Goal: Task Accomplishment & Management: Complete application form

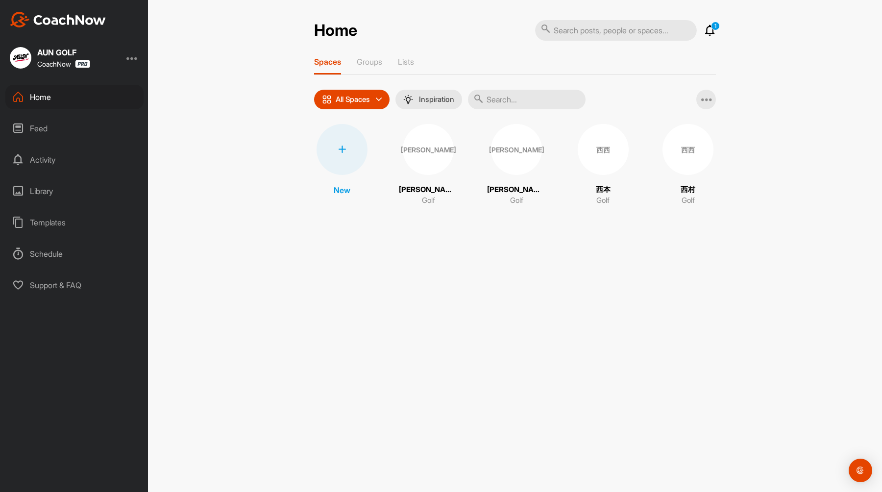
click at [707, 111] on div "Spaces Groups Lists All Spaces All spaces SMART LISTS Unanswered by me 15 days …" at bounding box center [515, 136] width 402 height 159
click at [707, 103] on icon at bounding box center [707, 100] width 12 height 12
click at [738, 200] on div "Home 1 Notifications Invitations [DATE] [PERSON_NAME]. replied to a post : "テスト…" at bounding box center [515, 246] width 734 height 492
click at [696, 152] on div "西西" at bounding box center [688, 149] width 51 height 51
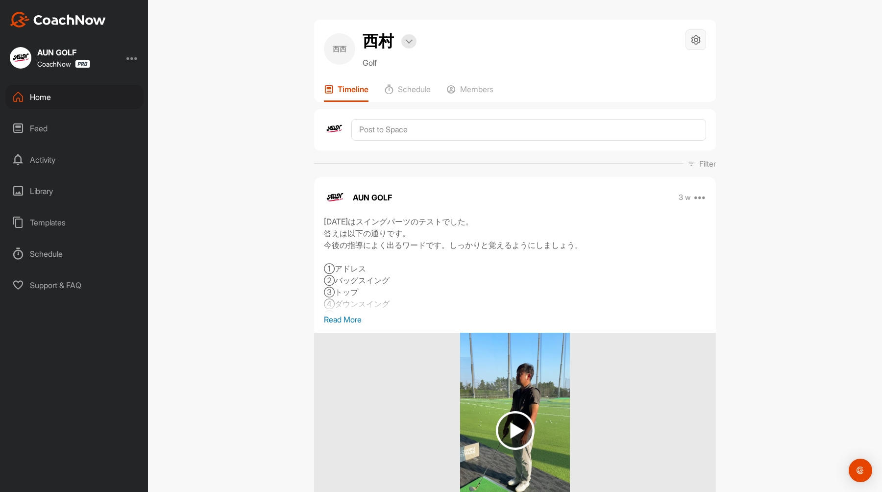
click at [697, 47] on div at bounding box center [696, 39] width 21 height 21
click at [413, 40] on div at bounding box center [408, 41] width 15 height 14
click at [524, 65] on div "西西 [PERSON_NAME] Bookings Golf Space Settings Your Notifications" at bounding box center [515, 48] width 382 height 39
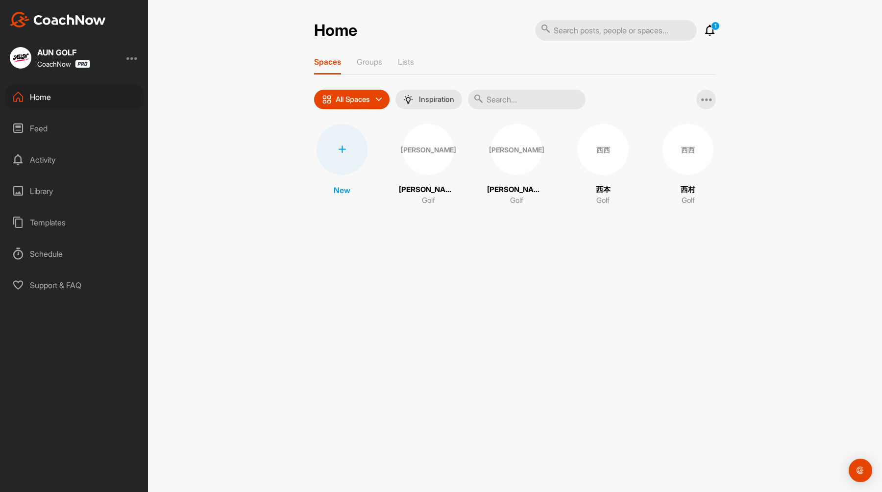
click at [607, 158] on div "西西" at bounding box center [603, 149] width 51 height 51
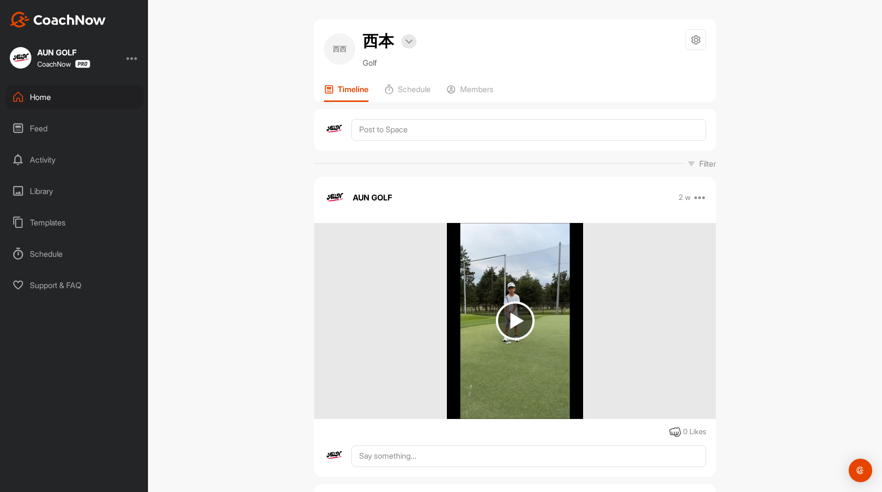
click at [44, 97] on div "Home" at bounding box center [74, 97] width 138 height 25
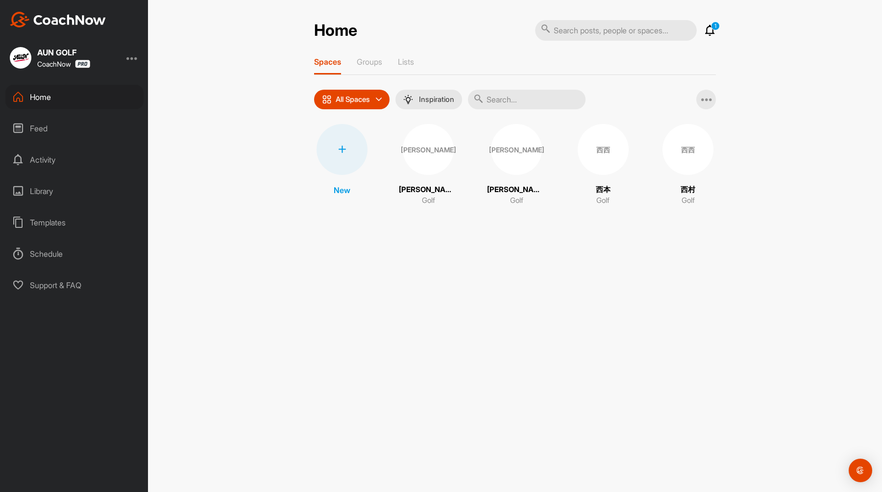
click at [432, 154] on div "[PERSON_NAME]" at bounding box center [428, 149] width 51 height 51
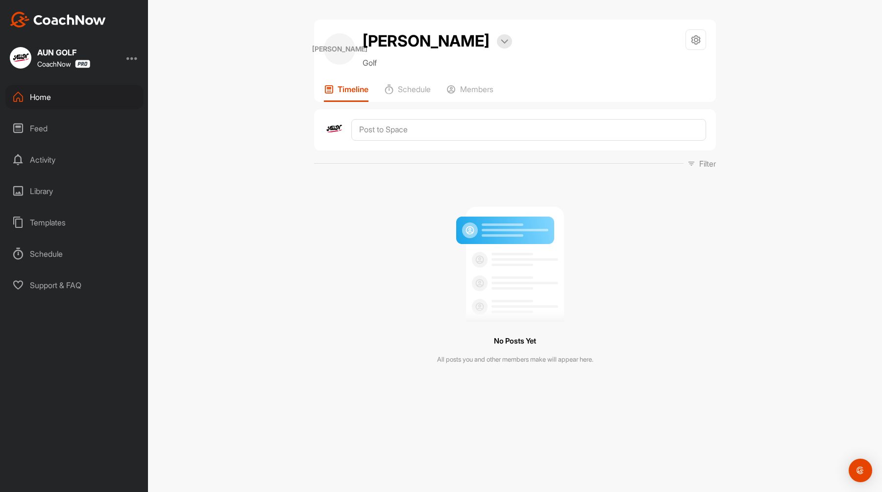
click at [50, 96] on div "Home" at bounding box center [74, 97] width 138 height 25
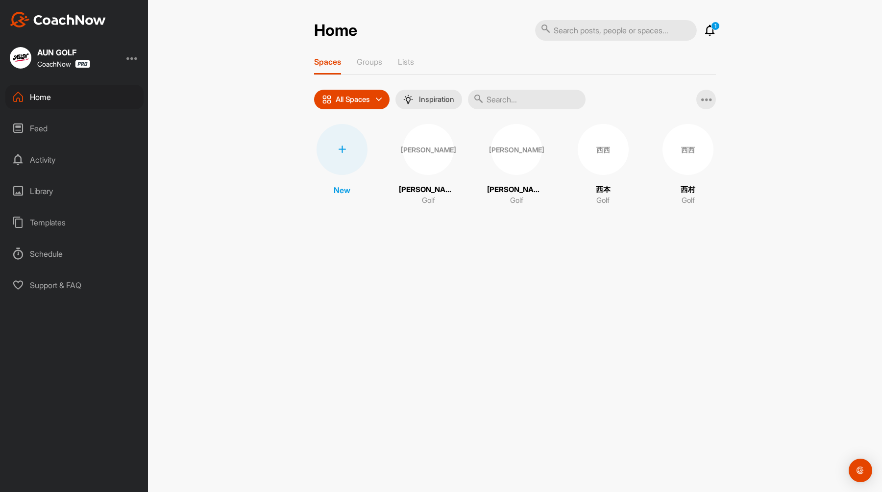
click at [342, 144] on div at bounding box center [342, 149] width 51 height 51
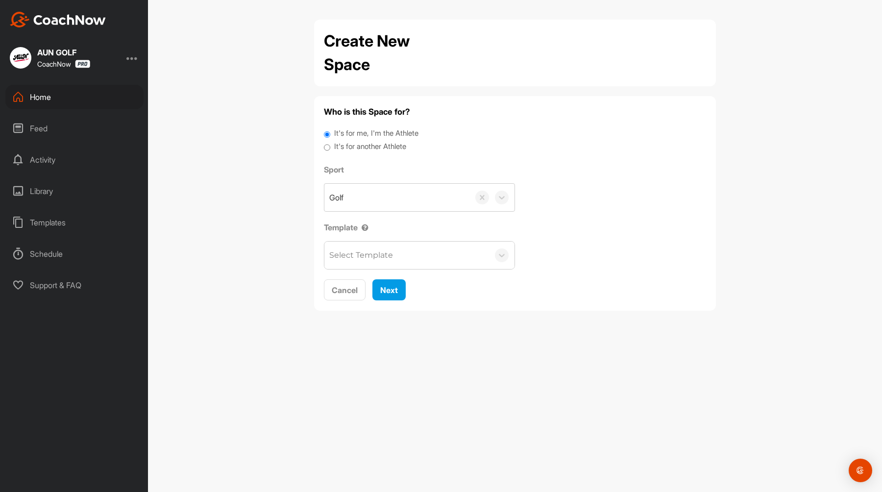
click at [367, 147] on label "It's for another Athlete" at bounding box center [370, 146] width 72 height 11
click at [330, 147] on input "It's for another Athlete" at bounding box center [327, 147] width 6 height 13
radio input "true"
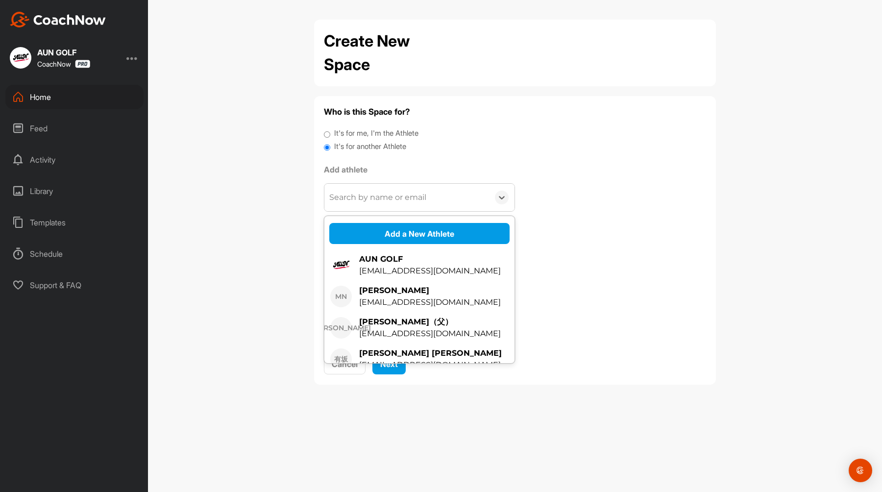
click at [380, 204] on div "Search by name or email" at bounding box center [406, 197] width 165 height 27
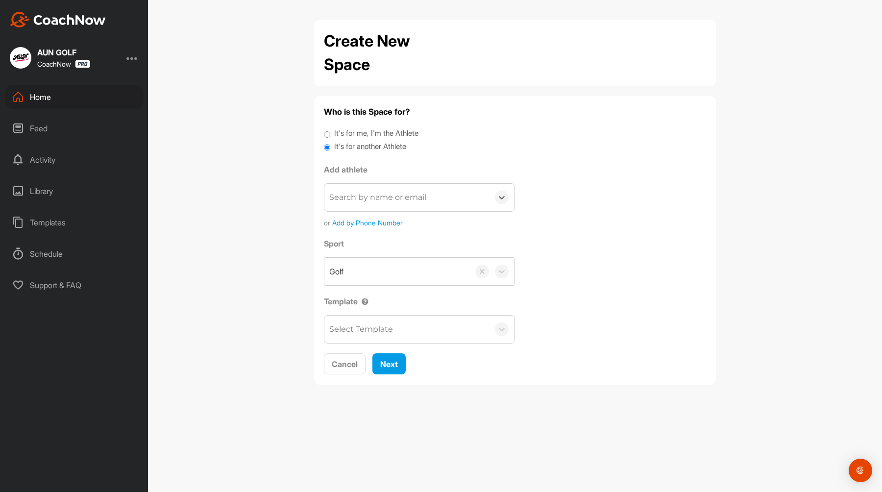
click at [407, 195] on div "Search by name or email" at bounding box center [377, 198] width 97 height 12
click at [66, 104] on div "Home" at bounding box center [74, 97] width 138 height 25
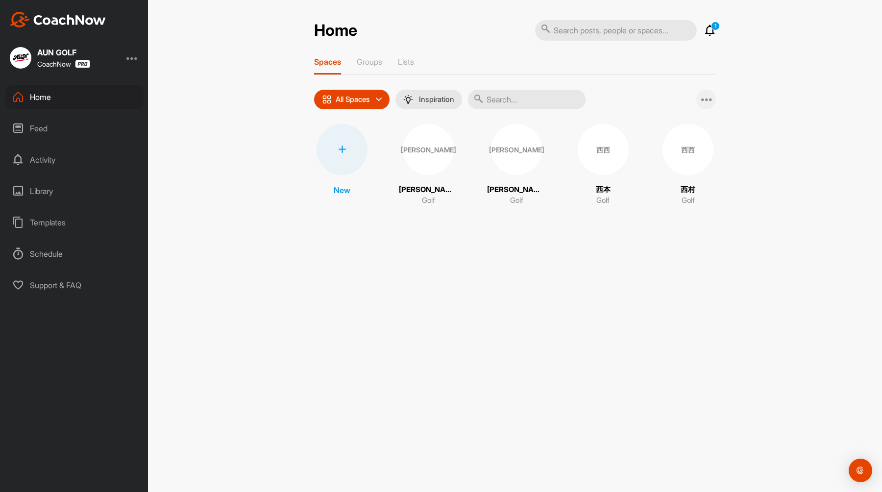
click at [705, 96] on icon at bounding box center [707, 100] width 12 height 12
click at [696, 117] on span "Add Multiple Spaces" at bounding box center [662, 125] width 108 height 26
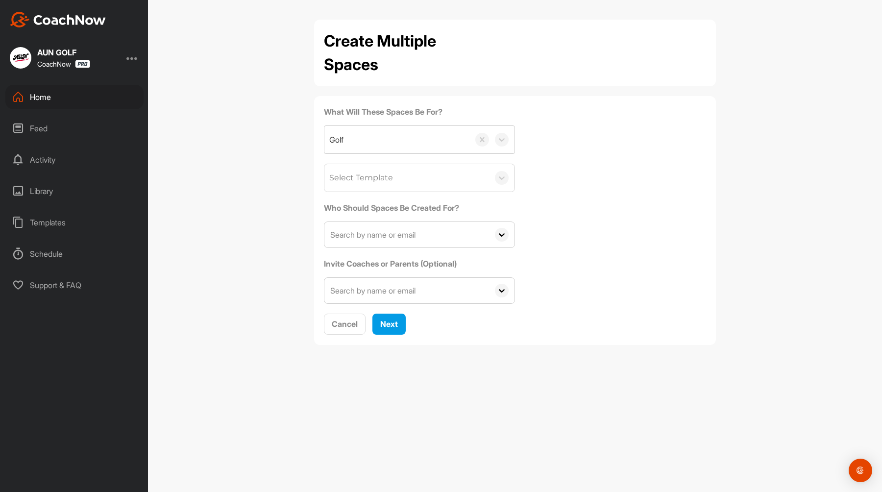
click at [462, 295] on input "text" at bounding box center [406, 290] width 165 height 25
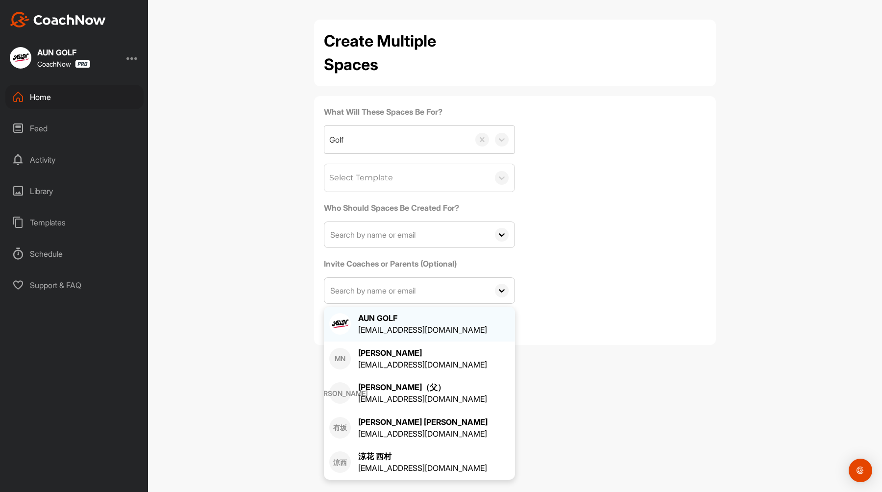
click at [506, 322] on div "AUN GOLF [EMAIL_ADDRESS][DOMAIN_NAME]" at bounding box center [419, 324] width 180 height 24
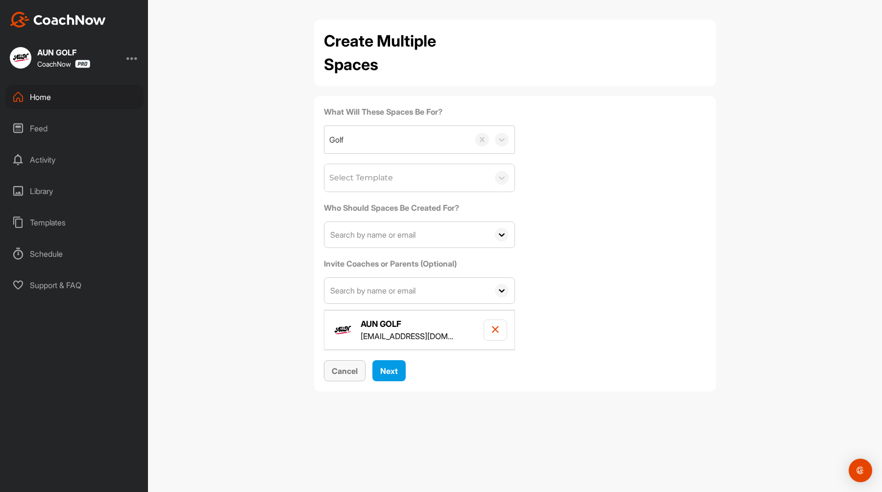
click at [352, 375] on span "Cancel" at bounding box center [345, 371] width 26 height 10
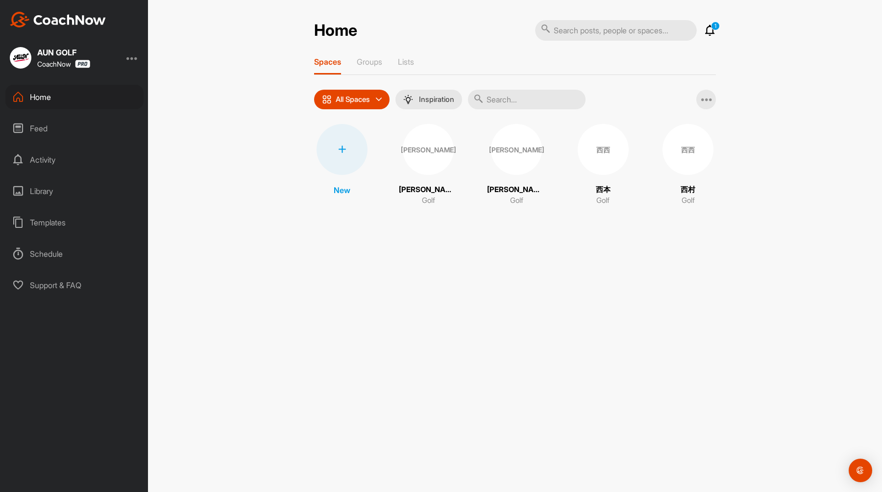
click at [384, 103] on div "All Spaces" at bounding box center [351, 100] width 75 height 20
click at [432, 101] on p "Inspiration" at bounding box center [436, 100] width 35 height 8
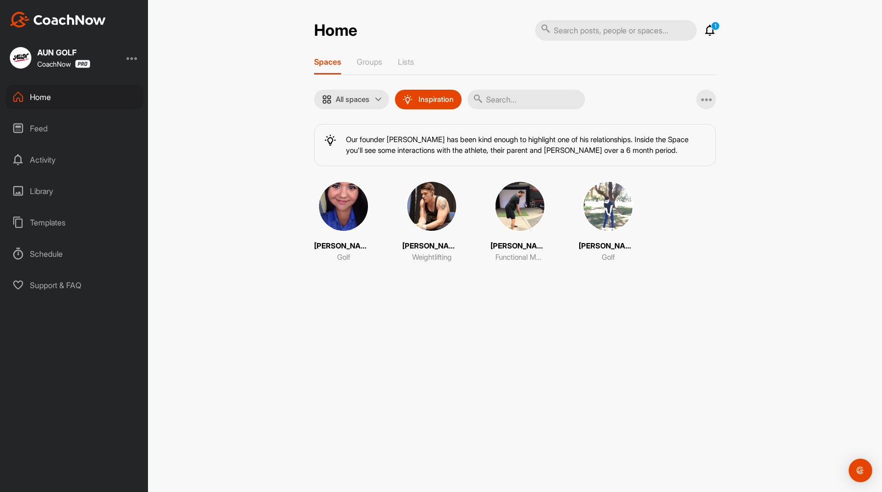
click at [495, 207] on img at bounding box center [520, 206] width 51 height 51
click at [378, 67] on div "Groups" at bounding box center [369, 66] width 25 height 18
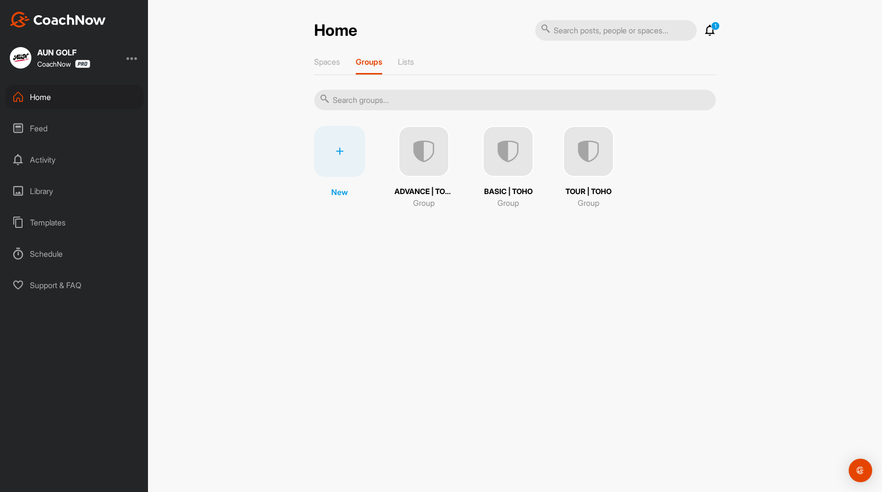
click at [503, 153] on img at bounding box center [508, 151] width 51 height 51
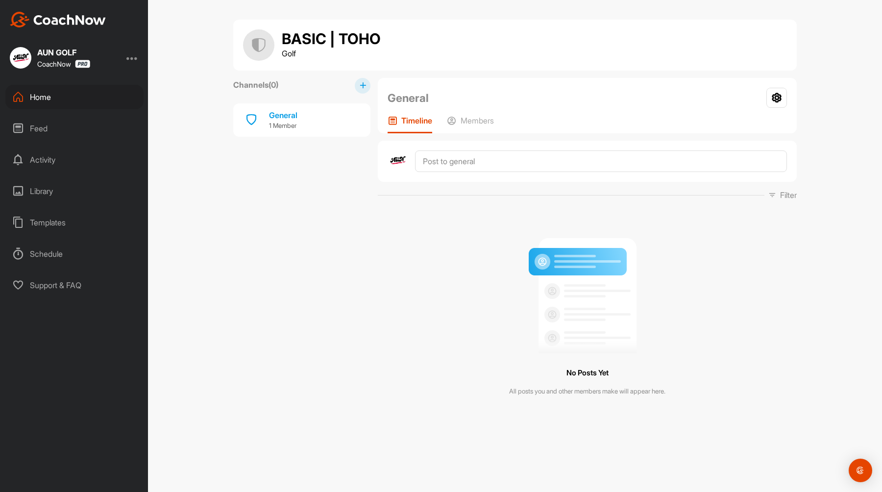
click at [364, 90] on button at bounding box center [363, 86] width 16 height 16
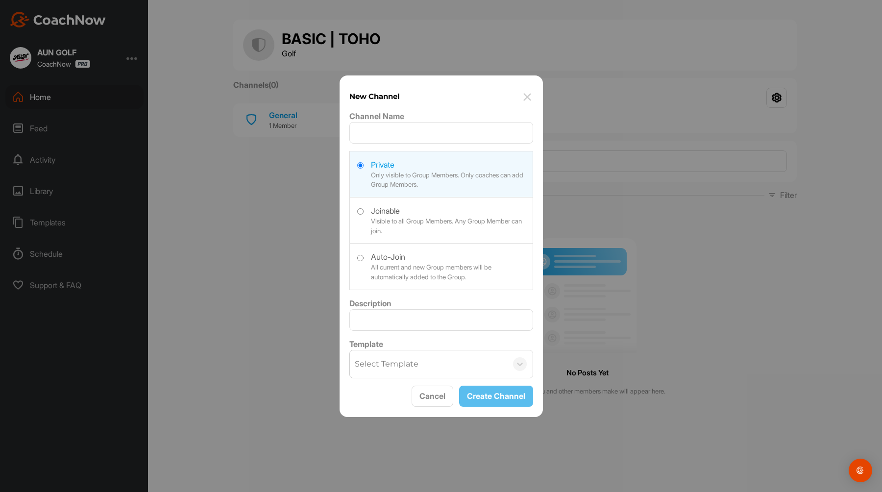
click at [531, 99] on img at bounding box center [528, 97] width 12 height 12
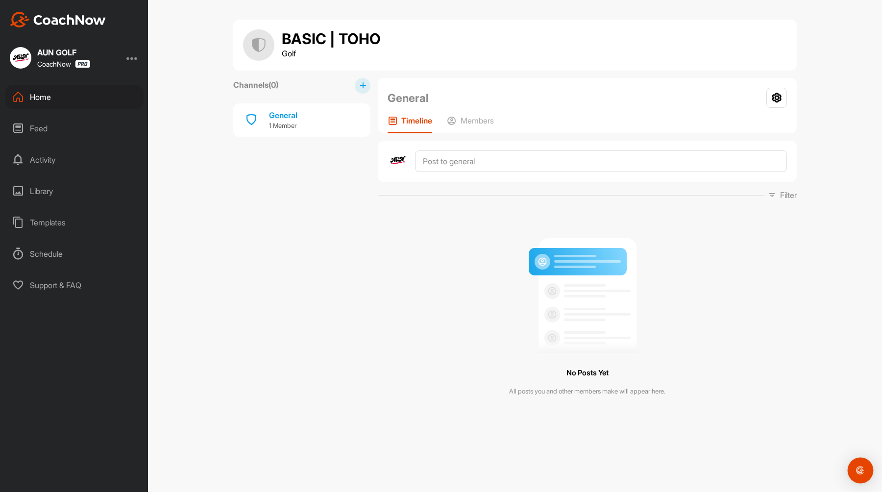
click at [853, 471] on div "Open Intercom Messenger" at bounding box center [861, 471] width 26 height 26
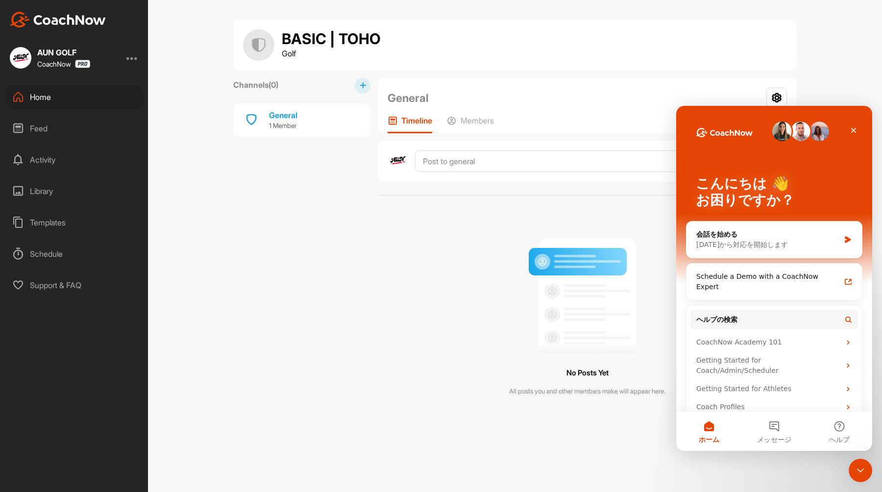
click at [657, 217] on div "No Posts Yet All posts you and other members make will appear here." at bounding box center [587, 313] width 419 height 210
click at [853, 128] on icon "クローズ" at bounding box center [854, 130] width 8 height 8
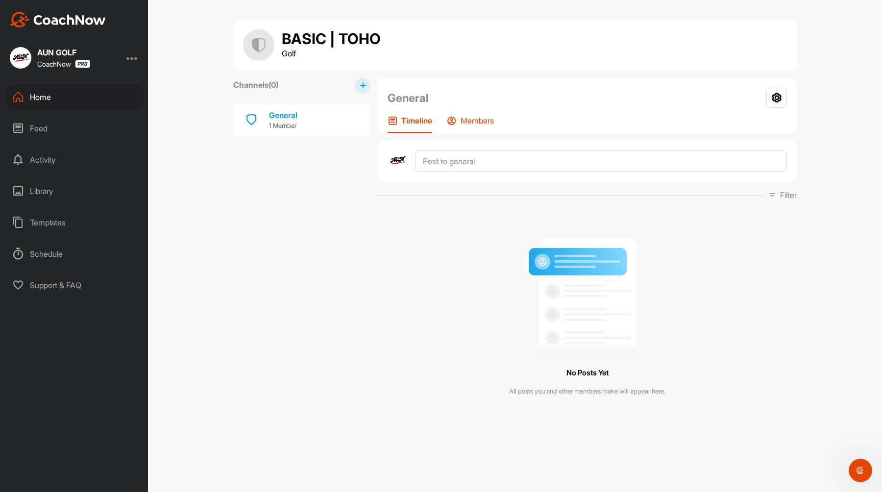
click at [493, 124] on p "Members" at bounding box center [477, 121] width 33 height 10
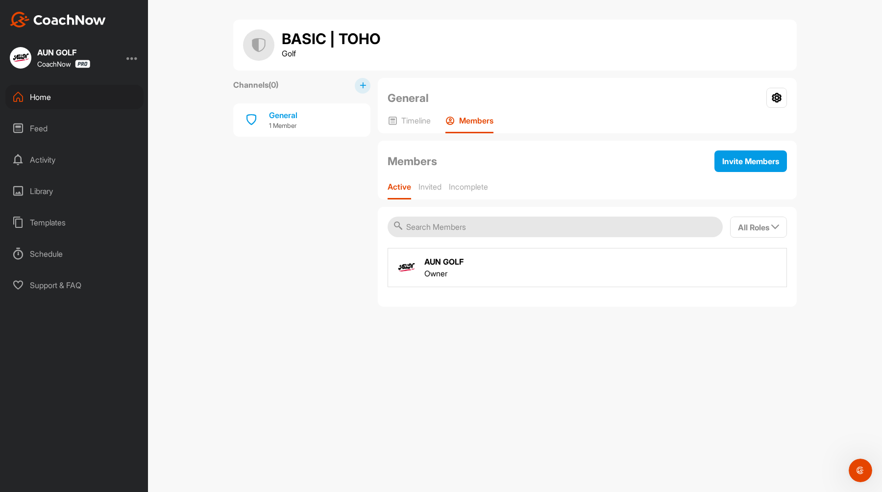
click at [343, 229] on div "Channels ( 0 ) General 1 Member" at bounding box center [301, 192] width 137 height 229
click at [92, 103] on div "Home" at bounding box center [74, 97] width 138 height 25
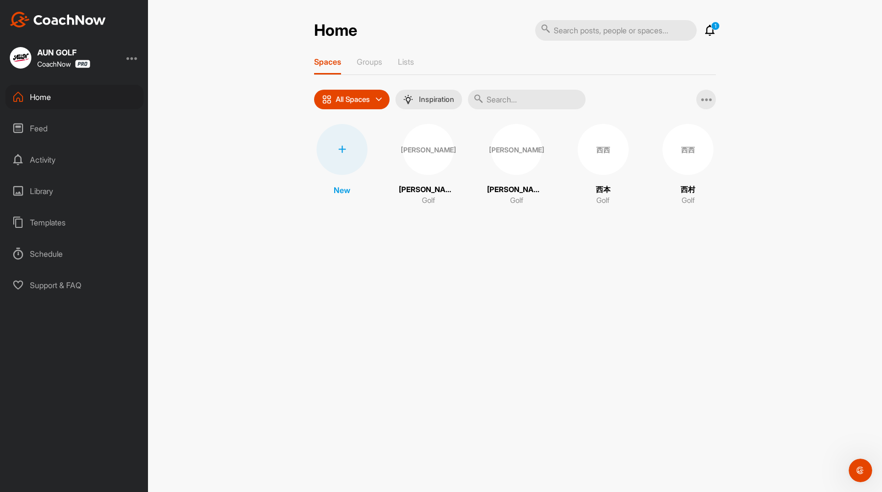
click at [58, 61] on div "CoachNow" at bounding box center [63, 64] width 53 height 8
click at [406, 72] on div "Lists" at bounding box center [406, 66] width 16 height 18
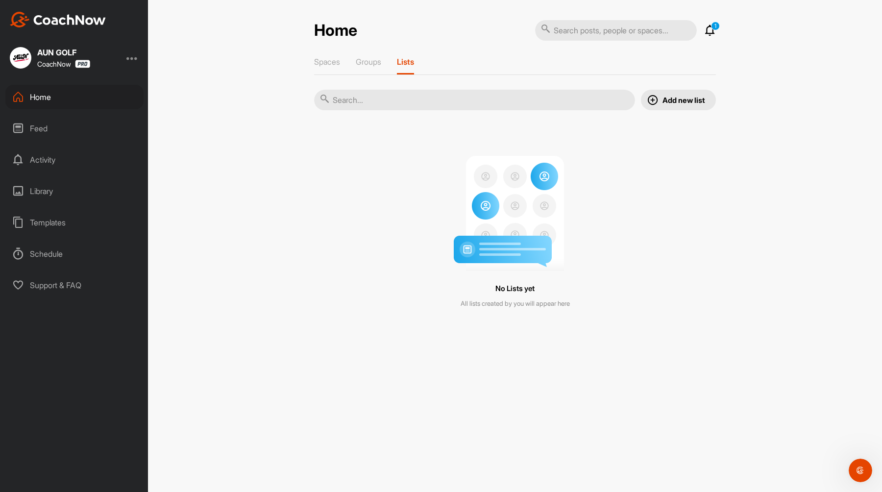
click at [698, 106] on button "Add new list" at bounding box center [678, 100] width 75 height 21
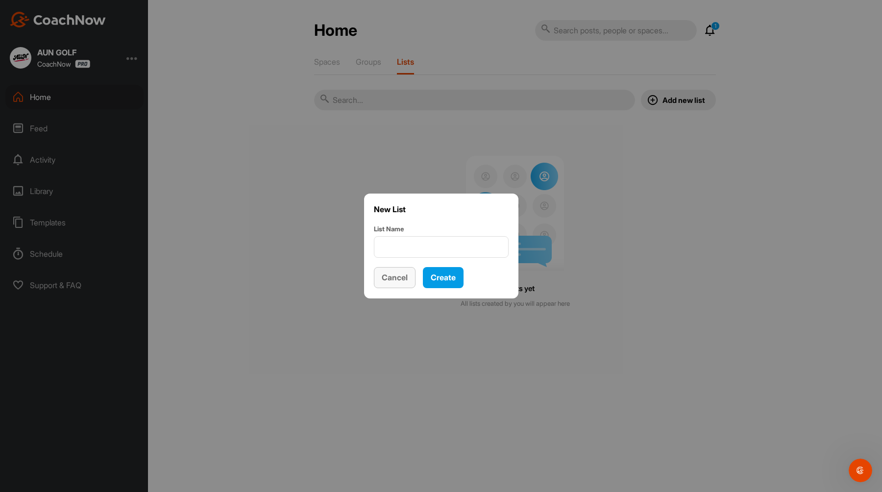
click at [416, 283] on button "Cancel" at bounding box center [395, 277] width 42 height 21
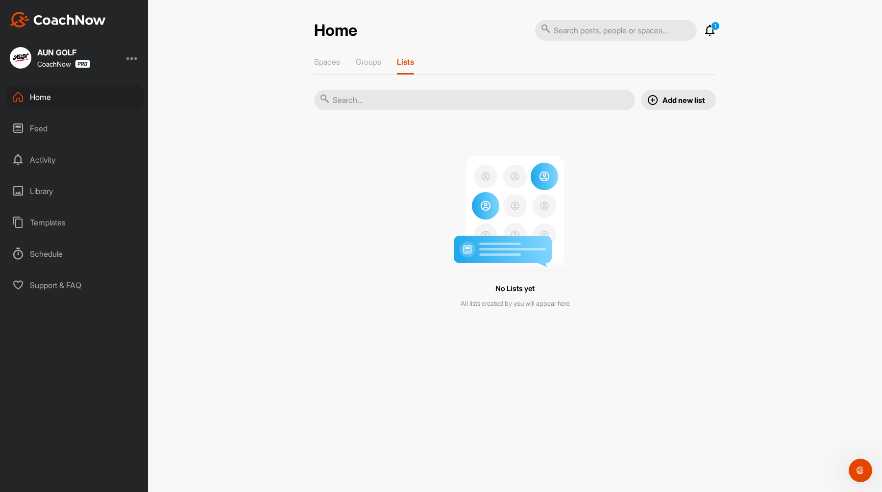
click at [713, 28] on p "1" at bounding box center [715, 26] width 9 height 9
click at [710, 29] on icon at bounding box center [710, 31] width 12 height 12
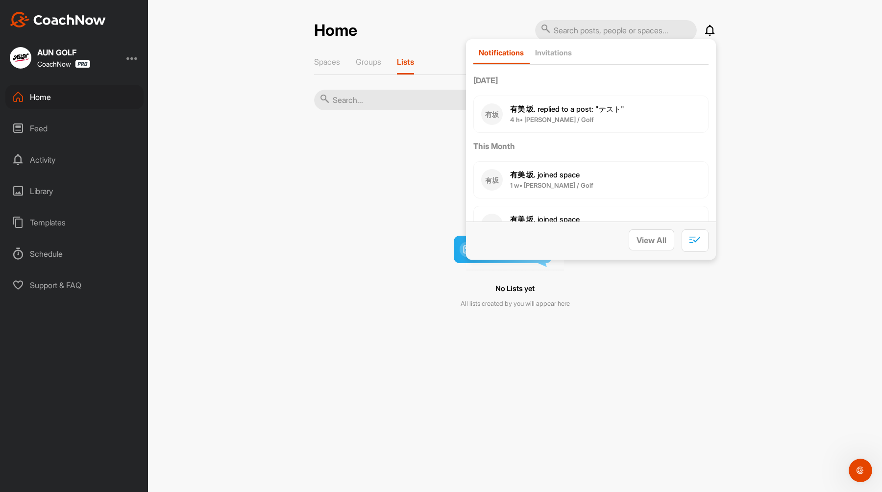
click at [411, 102] on input "text" at bounding box center [474, 100] width 321 height 21
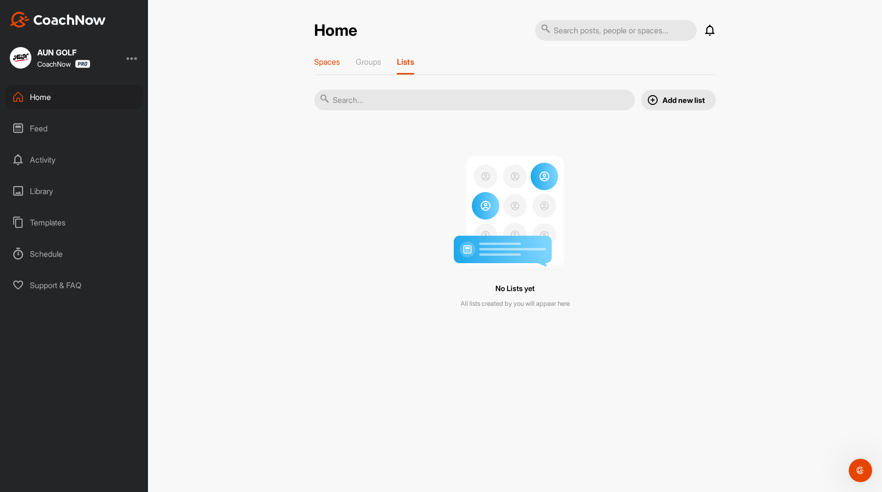
click at [316, 60] on p "Spaces" at bounding box center [327, 62] width 26 height 10
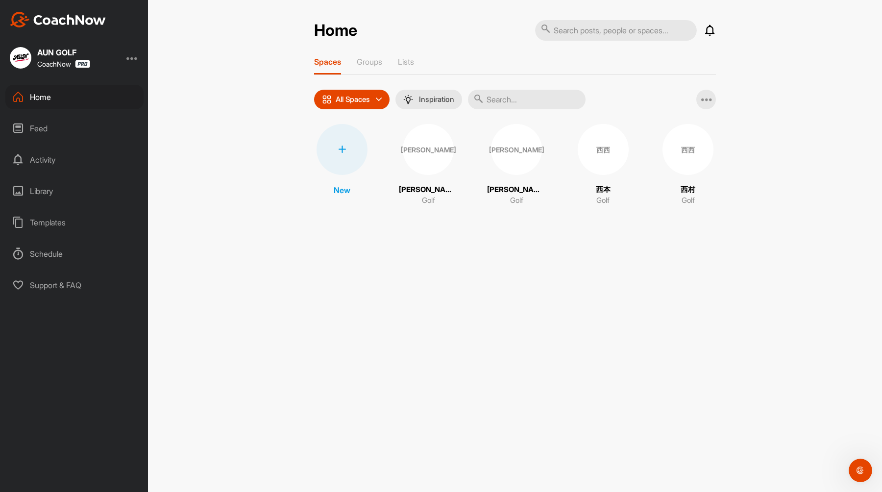
click at [526, 151] on div "[PERSON_NAME]" at bounding box center [516, 149] width 51 height 51
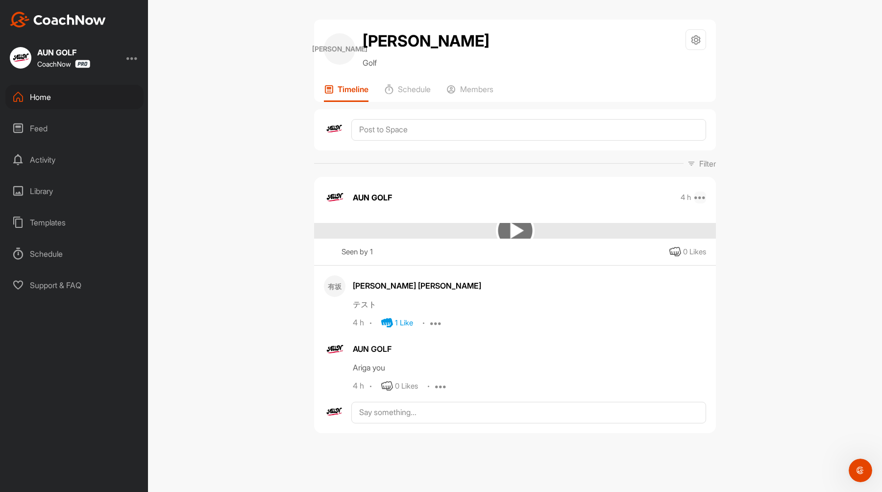
click at [700, 194] on icon at bounding box center [701, 198] width 12 height 12
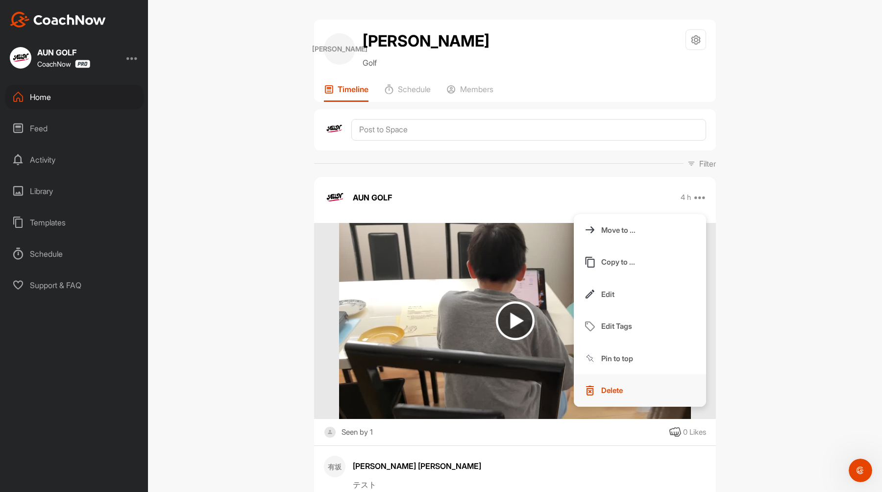
click at [615, 383] on button "Delete" at bounding box center [640, 390] width 132 height 32
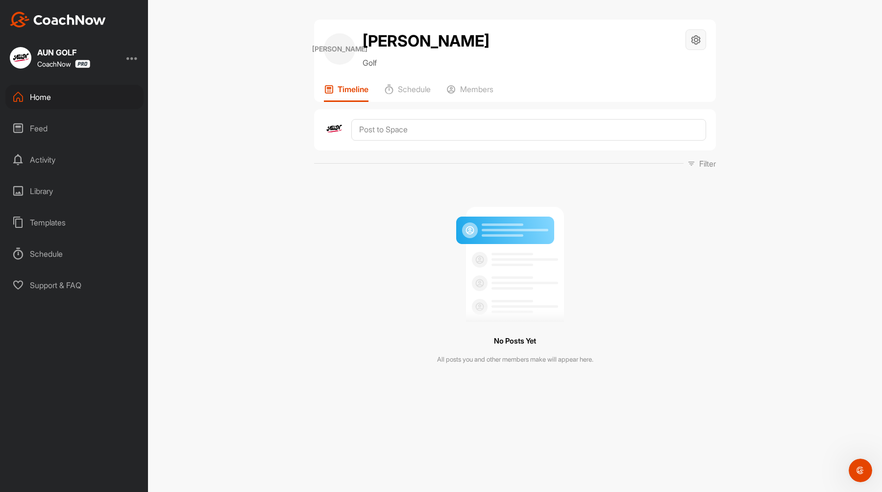
click at [697, 40] on icon at bounding box center [696, 39] width 11 height 11
click at [488, 86] on p "Members" at bounding box center [476, 89] width 33 height 10
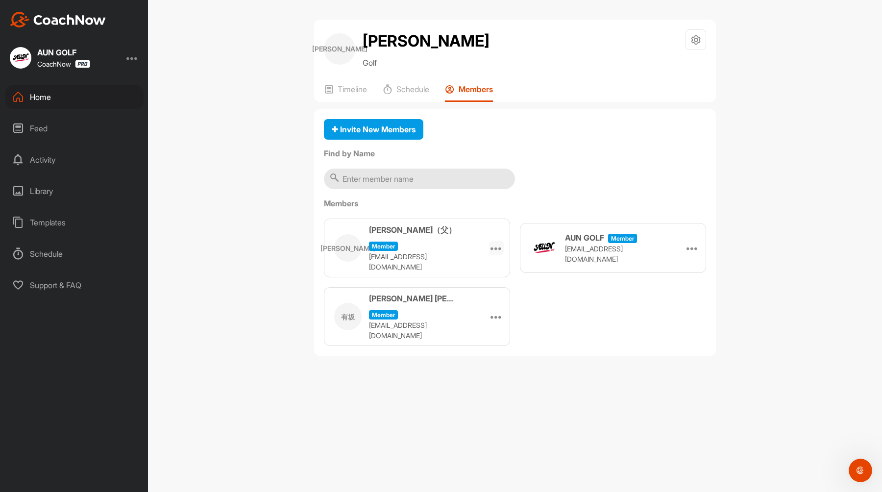
click at [495, 242] on icon at bounding box center [497, 248] width 12 height 12
click at [482, 301] on li "Remove" at bounding box center [472, 306] width 63 height 31
click at [400, 232] on h3 "[PERSON_NAME]（父）" at bounding box center [412, 230] width 87 height 12
click at [494, 311] on icon at bounding box center [497, 317] width 12 height 12
click at [477, 329] on li "Make Athlete" at bounding box center [472, 344] width 63 height 31
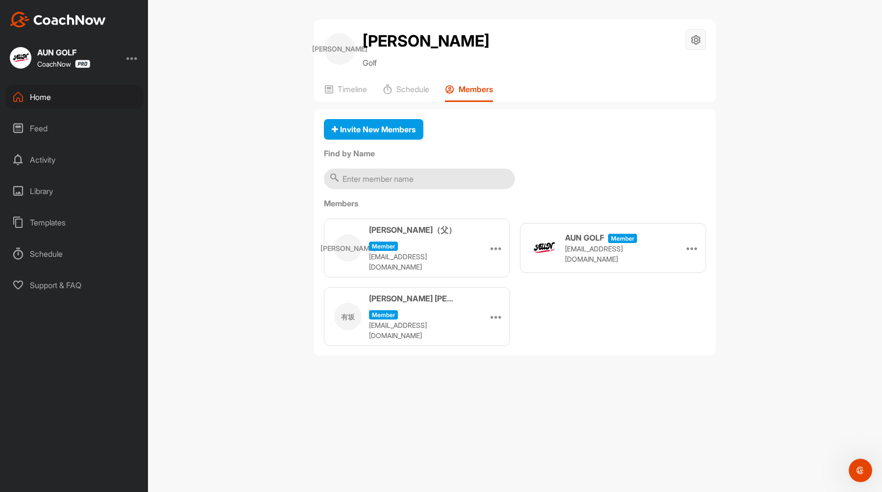
click at [700, 45] on icon at bounding box center [696, 39] width 11 height 11
click at [651, 169] on div "Invite New Members Find by Name Members [PERSON_NAME]（父） Member [EMAIL_ADDRESS]…" at bounding box center [515, 232] width 402 height 247
click at [139, 63] on div "AUN GOLF CoachNow" at bounding box center [74, 58] width 148 height 22
click at [133, 60] on div at bounding box center [132, 58] width 12 height 12
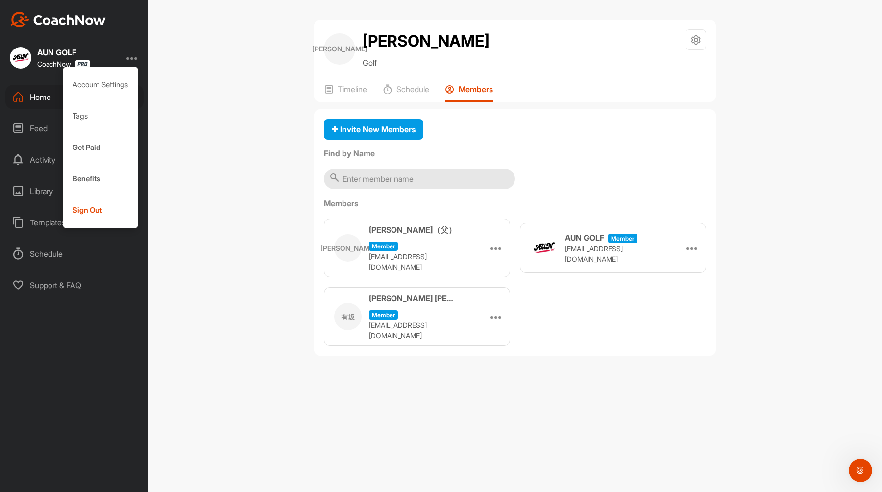
click at [66, 284] on div "Support & FAQ" at bounding box center [74, 285] width 138 height 25
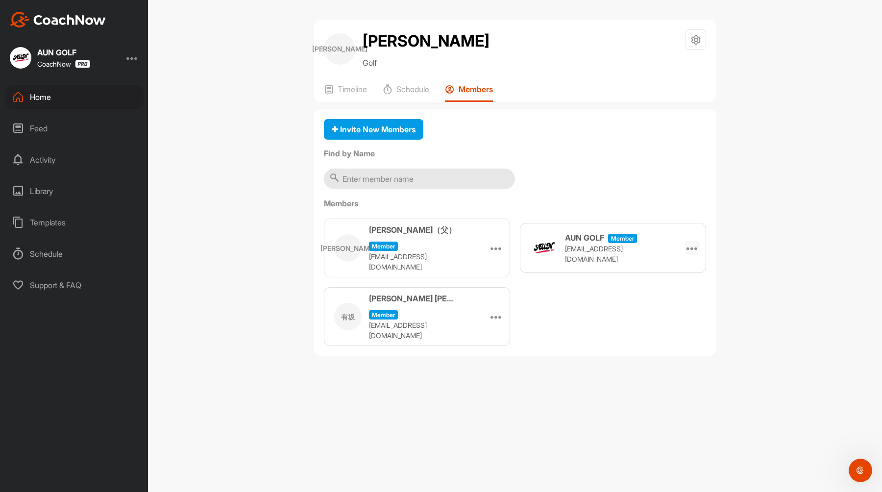
click at [686, 243] on div at bounding box center [692, 248] width 15 height 15
click at [493, 244] on icon at bounding box center [497, 248] width 12 height 12
click at [397, 94] on div "Schedule" at bounding box center [406, 93] width 47 height 18
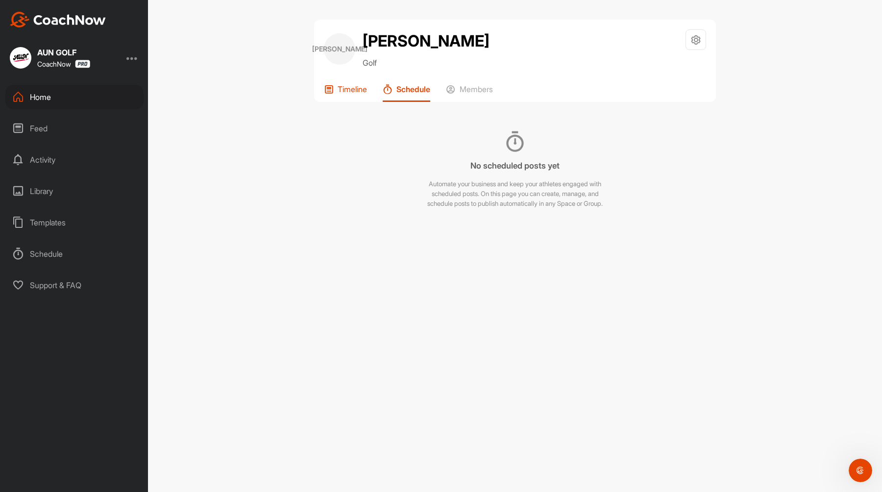
click at [353, 89] on p "Timeline" at bounding box center [352, 89] width 29 height 10
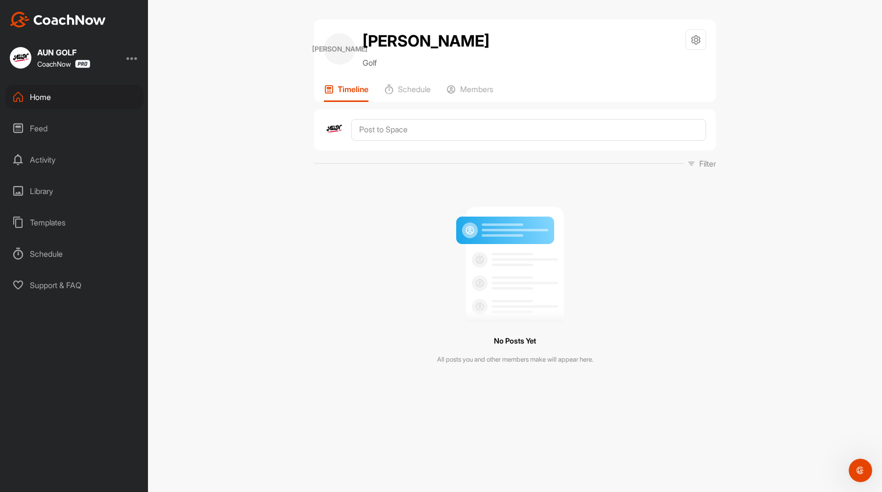
click at [54, 126] on div "Feed" at bounding box center [74, 128] width 138 height 25
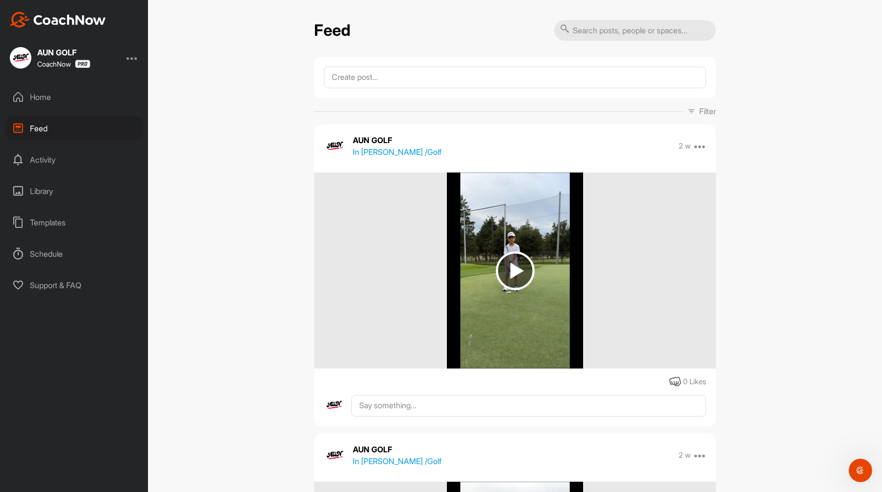
click at [43, 159] on div "Activity" at bounding box center [74, 160] width 138 height 25
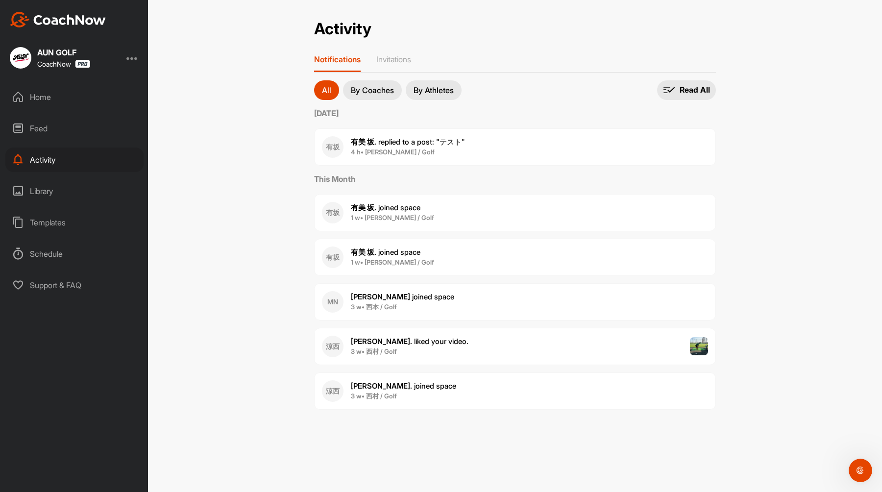
click at [45, 190] on div "Library" at bounding box center [74, 191] width 138 height 25
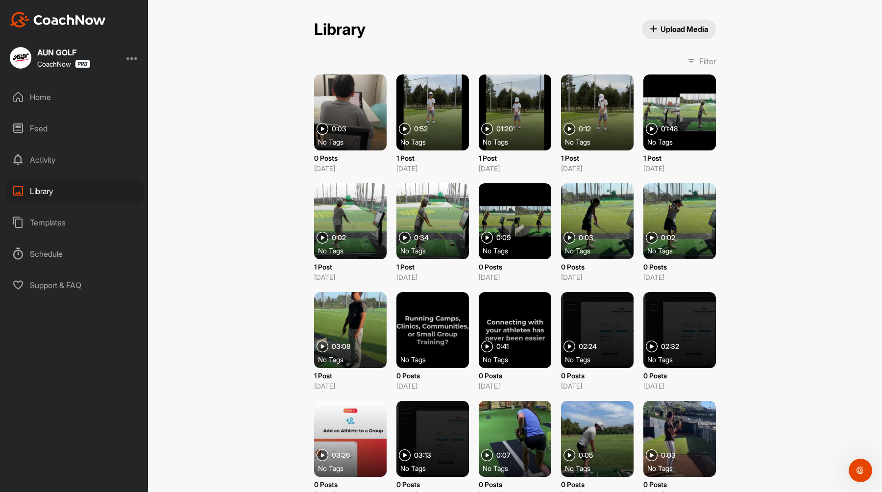
click at [353, 144] on div "No Tags" at bounding box center [354, 142] width 73 height 10
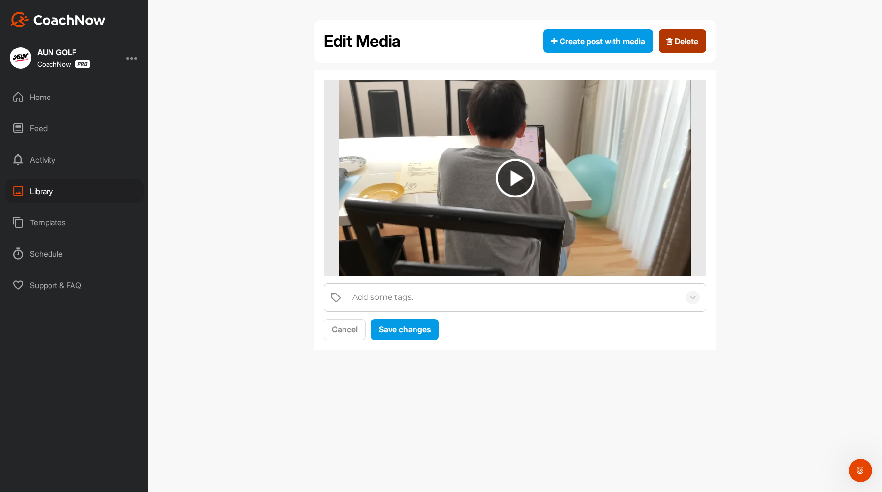
click at [699, 40] on button "Delete" at bounding box center [683, 41] width 48 height 24
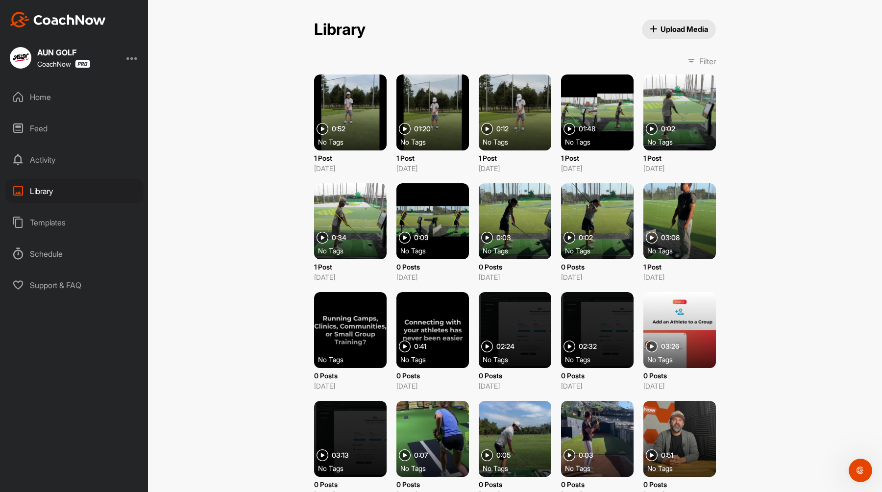
click at [376, 87] on div at bounding box center [350, 113] width 73 height 76
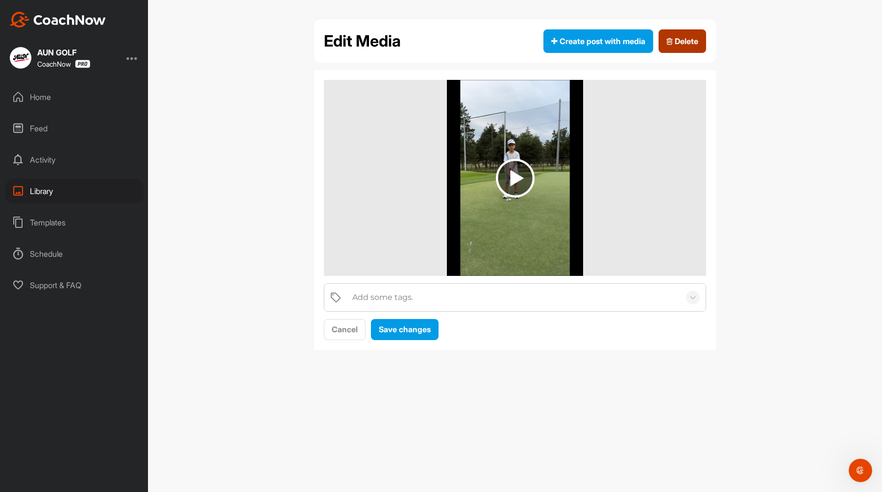
click at [686, 48] on button "Delete" at bounding box center [683, 41] width 48 height 24
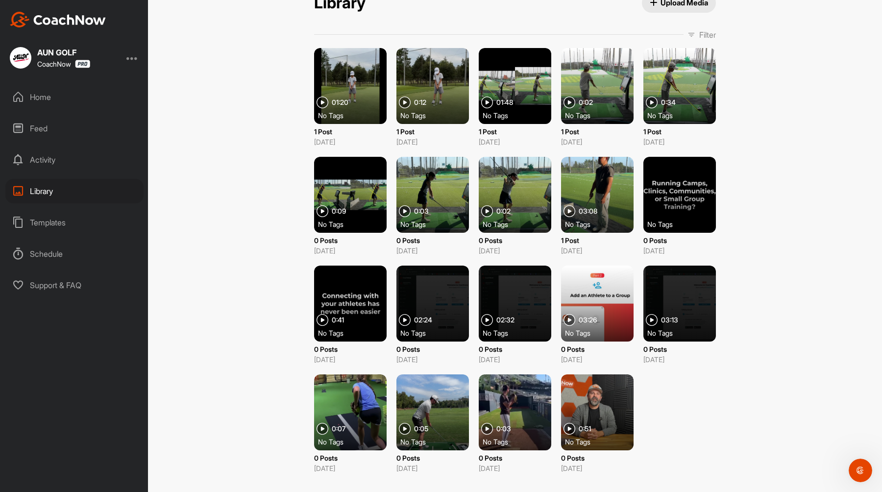
scroll to position [25, 0]
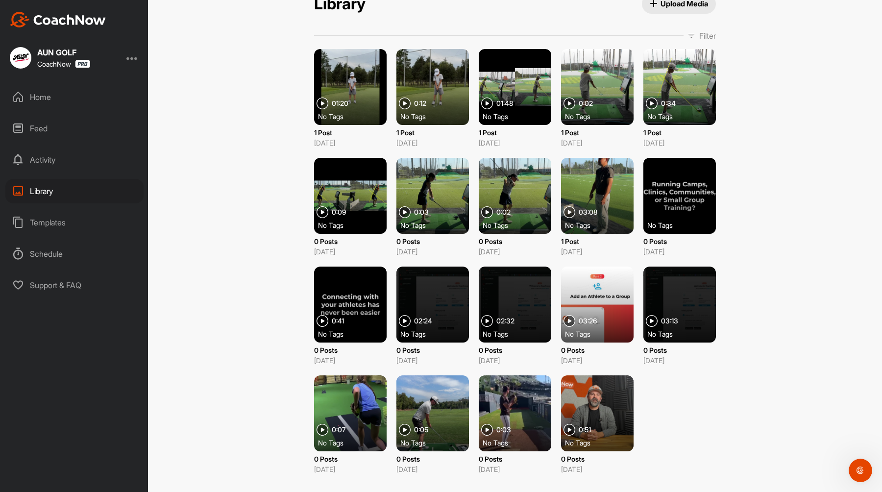
click at [364, 75] on div at bounding box center [350, 87] width 73 height 76
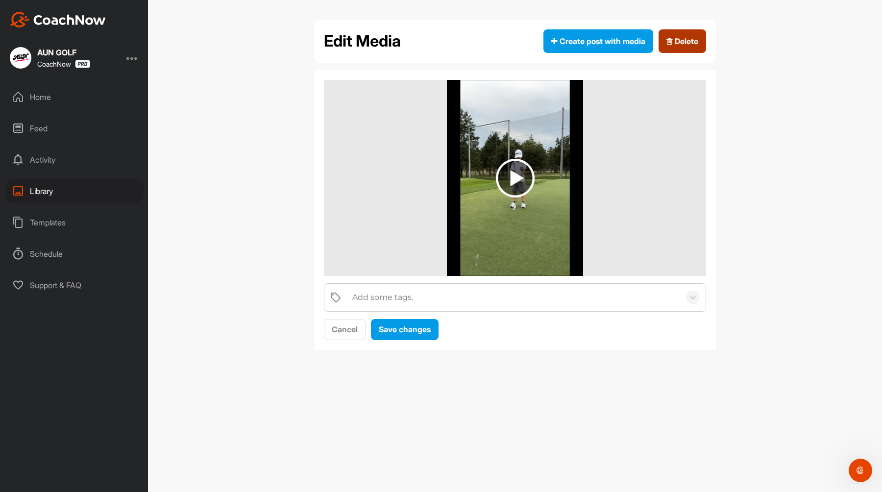
click at [689, 30] on button "Delete" at bounding box center [683, 41] width 48 height 24
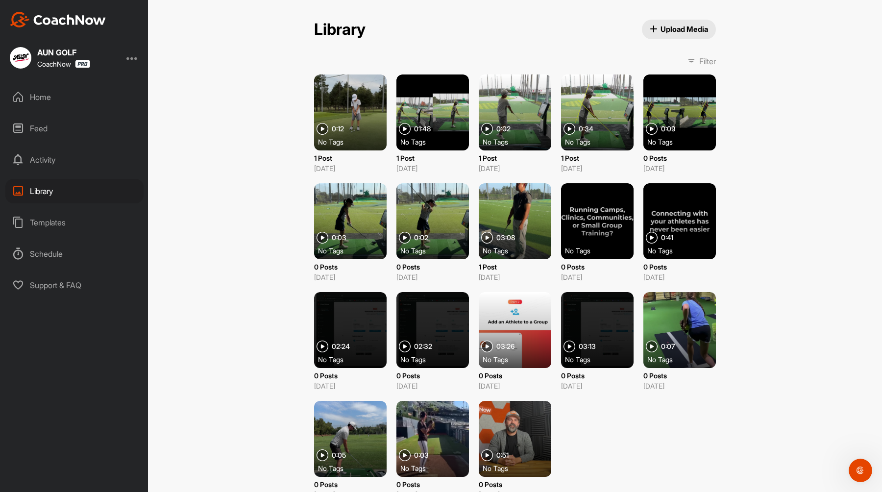
click at [48, 220] on div "Templates" at bounding box center [74, 222] width 138 height 25
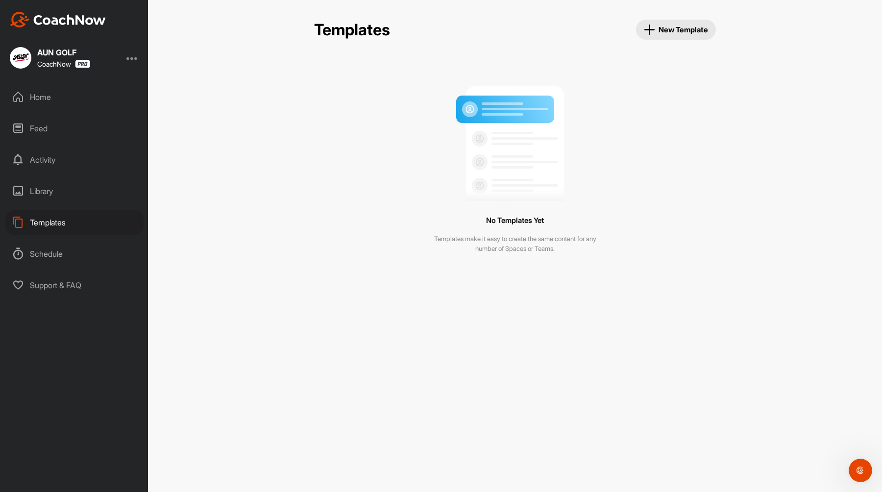
click at [53, 127] on div "Feed" at bounding box center [74, 128] width 138 height 25
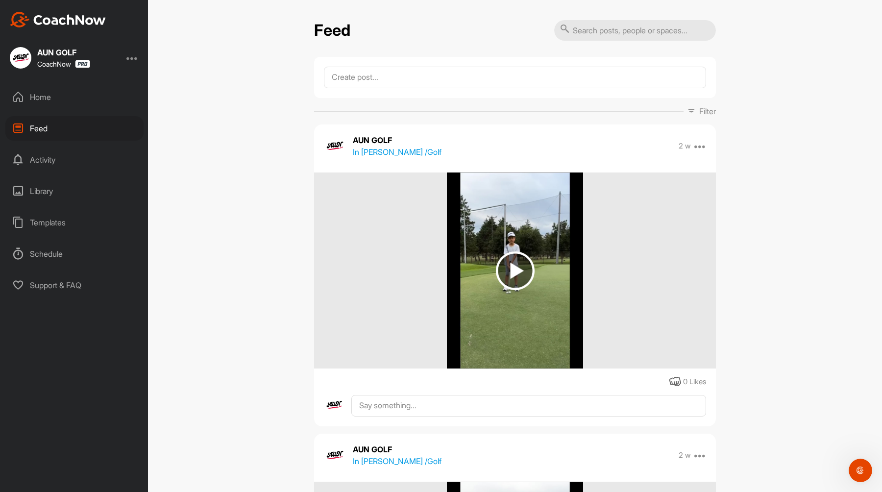
click at [50, 93] on div "Home" at bounding box center [74, 97] width 138 height 25
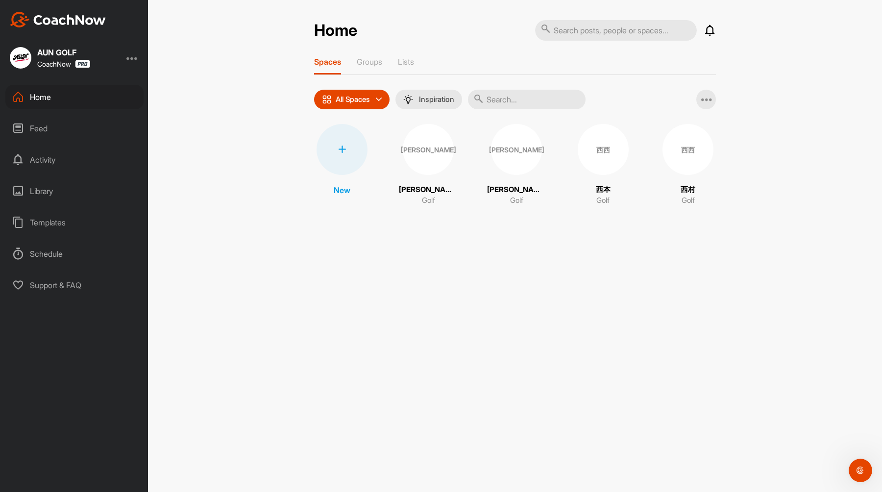
click at [430, 188] on p "[PERSON_NAME]" at bounding box center [428, 189] width 59 height 11
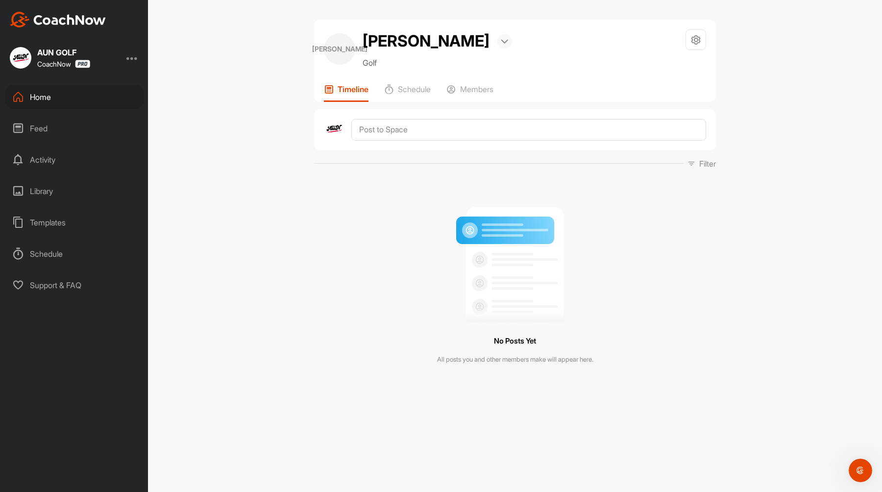
click at [497, 45] on div at bounding box center [504, 41] width 15 height 14
click at [355, 48] on div "[PERSON_NAME]" at bounding box center [339, 48] width 31 height 31
click at [398, 40] on h2 "[PERSON_NAME]" at bounding box center [426, 41] width 127 height 24
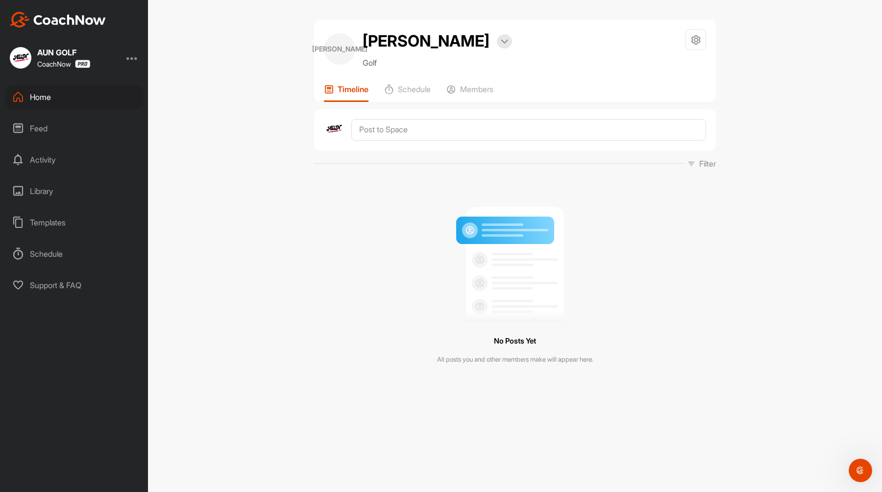
click at [346, 55] on div "[PERSON_NAME]" at bounding box center [339, 48] width 31 height 31
click at [497, 38] on div at bounding box center [504, 41] width 15 height 14
click at [445, 67] on li "Bookings" at bounding box center [479, 73] width 68 height 32
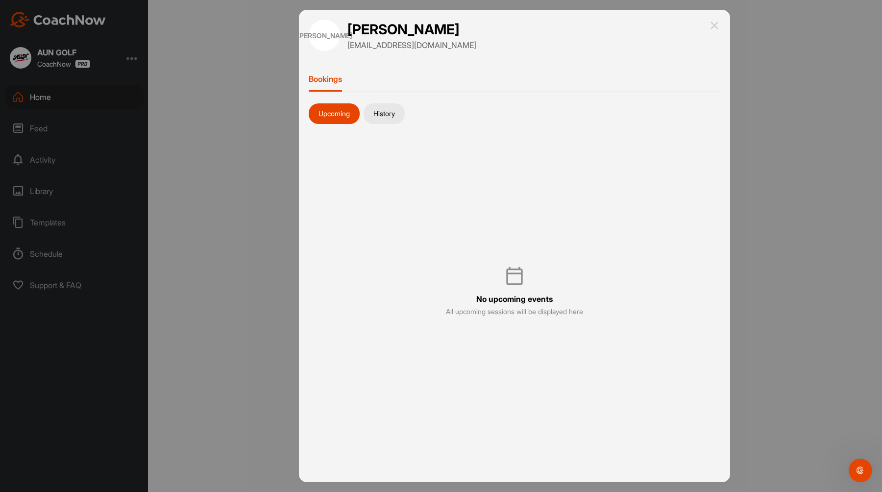
click at [427, 38] on h1 "[PERSON_NAME]" at bounding box center [412, 29] width 129 height 19
click at [714, 25] on img at bounding box center [715, 26] width 12 height 12
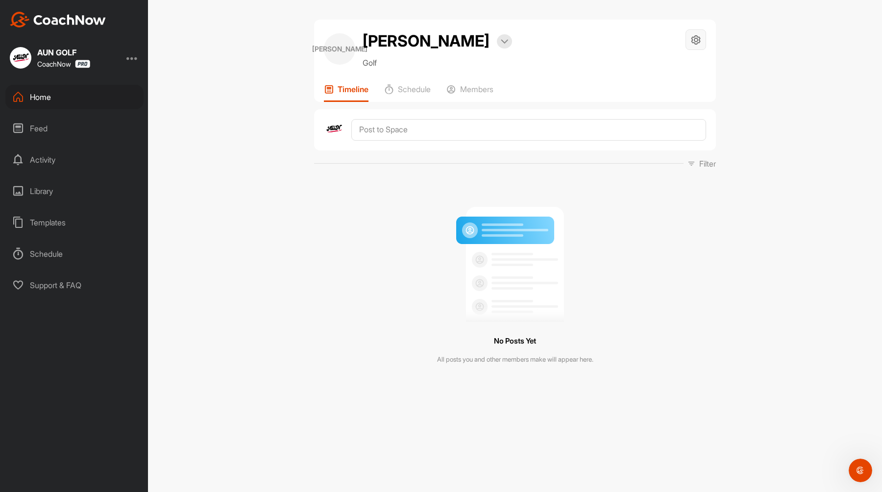
click at [702, 38] on div at bounding box center [696, 39] width 21 height 21
click at [679, 106] on li "Your Notifications" at bounding box center [667, 98] width 80 height 31
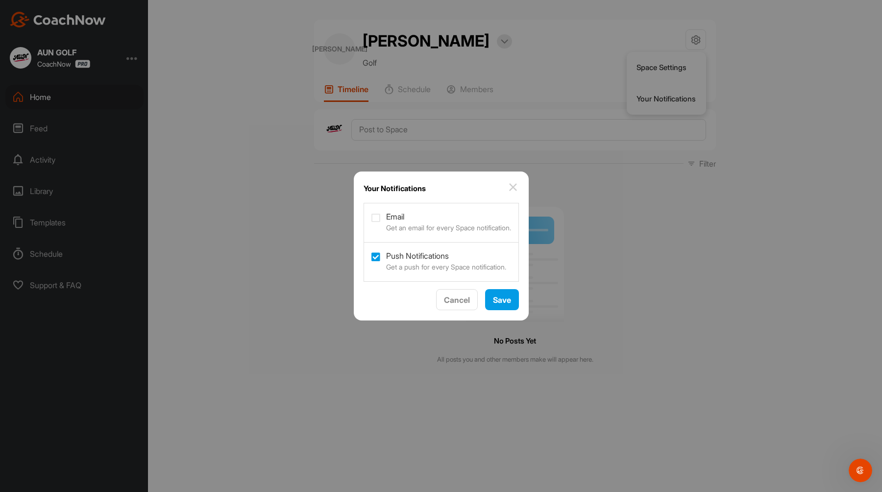
click at [517, 186] on img at bounding box center [513, 187] width 12 height 12
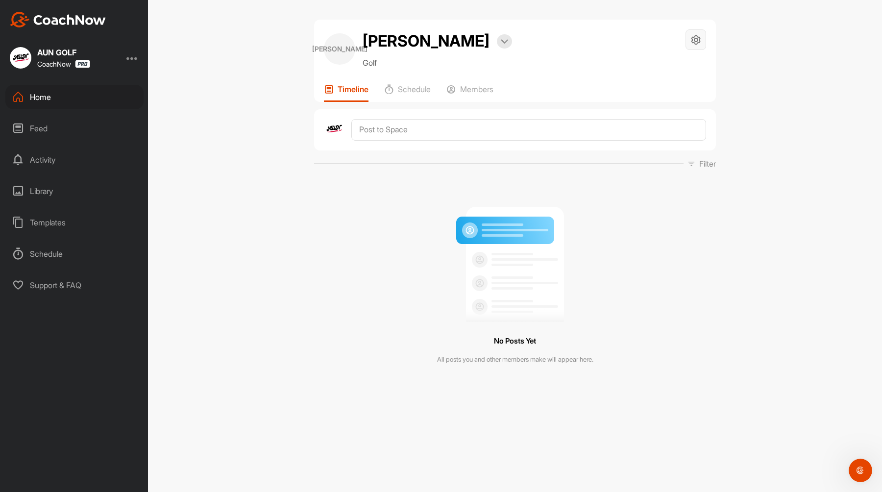
click at [699, 41] on icon at bounding box center [696, 39] width 11 height 11
click at [678, 70] on li "Space Settings" at bounding box center [667, 67] width 80 height 31
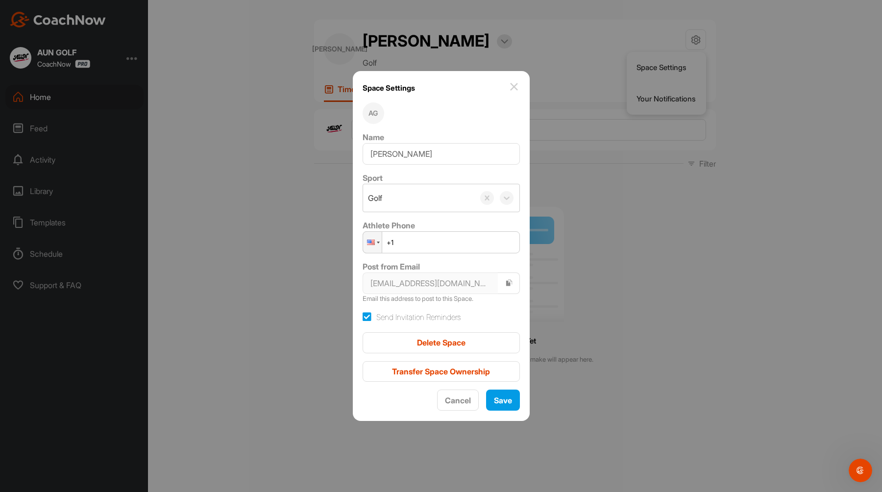
click at [508, 88] on img at bounding box center [514, 87] width 12 height 12
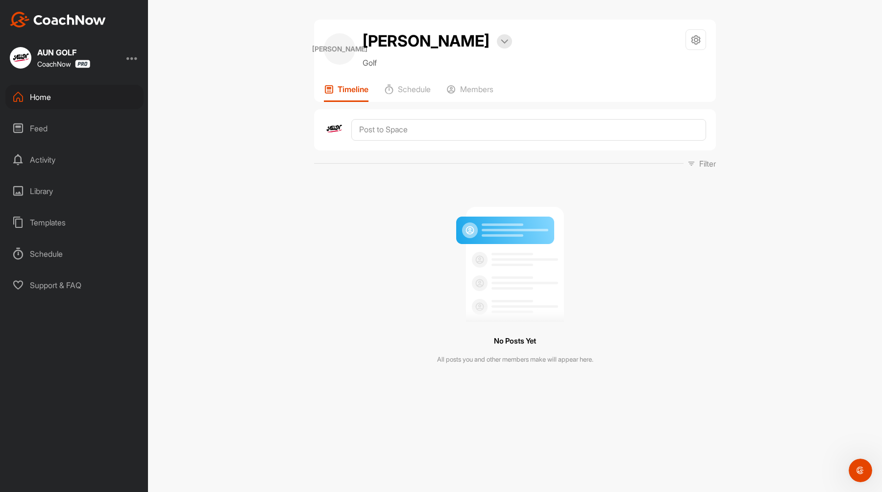
click at [135, 56] on div at bounding box center [132, 58] width 12 height 12
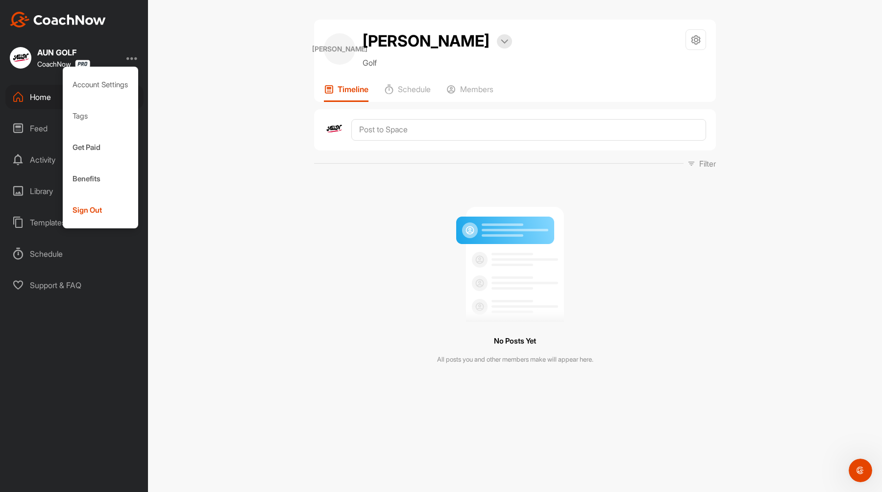
click at [205, 93] on div "[PERSON_NAME] [PERSON_NAME] Bookings Golf Space Settings Your Notifications Tim…" at bounding box center [515, 246] width 734 height 492
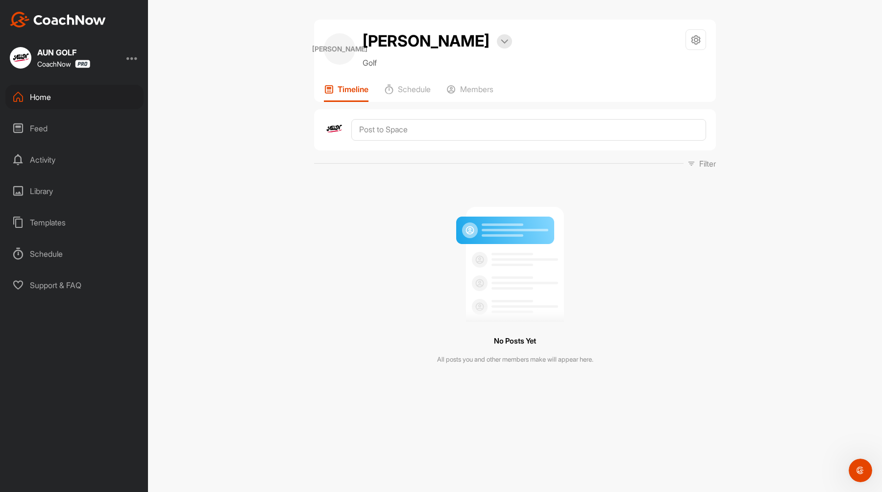
click at [76, 26] on img at bounding box center [58, 20] width 96 height 16
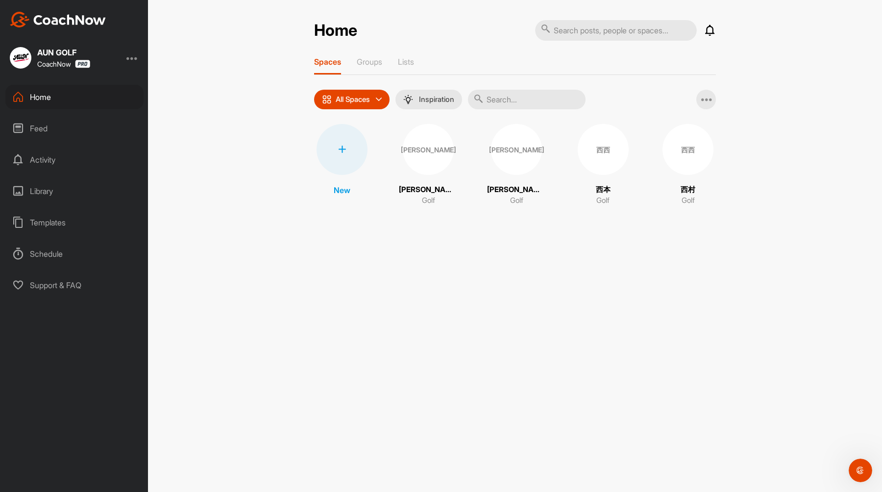
click at [612, 155] on div "西西" at bounding box center [603, 149] width 51 height 51
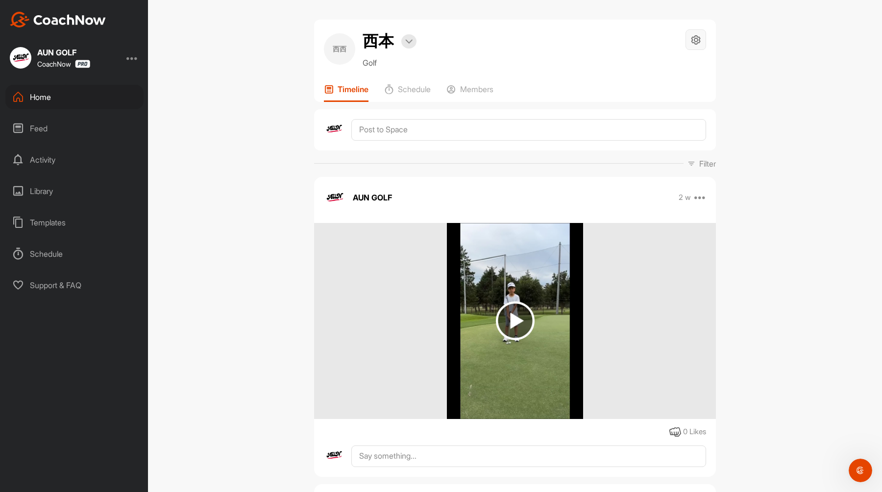
click at [693, 43] on icon at bounding box center [696, 39] width 11 height 11
click at [407, 47] on div at bounding box center [408, 41] width 15 height 14
click at [389, 45] on h2 "西本" at bounding box center [378, 41] width 31 height 24
click at [348, 52] on div "西西" at bounding box center [339, 48] width 31 height 31
click at [370, 44] on h2 "西本" at bounding box center [378, 41] width 31 height 24
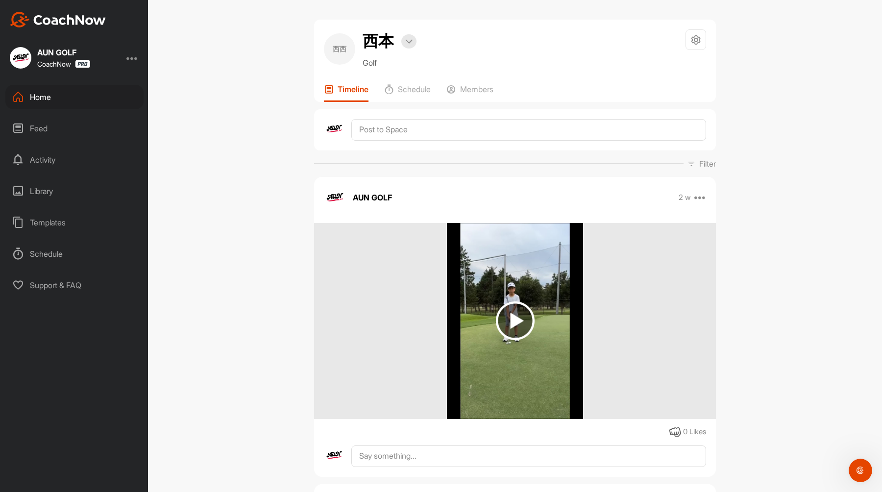
click at [401, 43] on div "Bookings" at bounding box center [408, 41] width 15 height 14
click at [410, 43] on img at bounding box center [408, 41] width 7 height 5
click at [402, 79] on li "Bookings" at bounding box center [383, 73] width 68 height 32
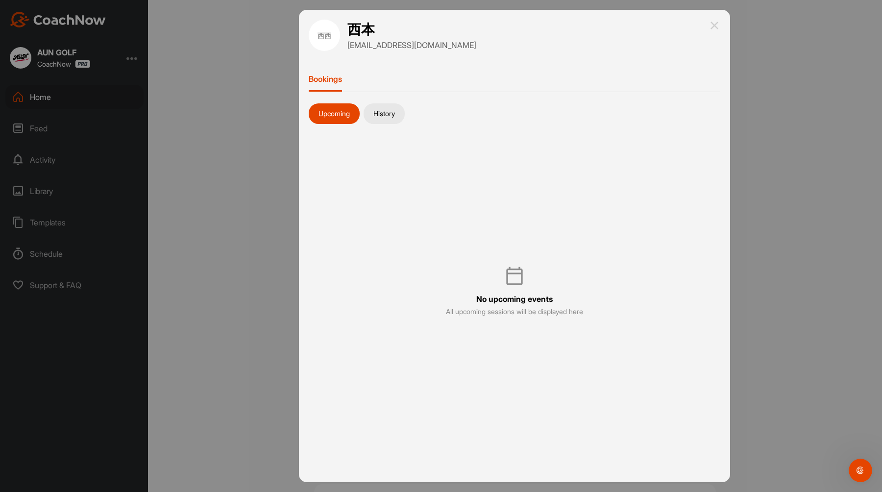
click at [714, 29] on img at bounding box center [715, 26] width 12 height 12
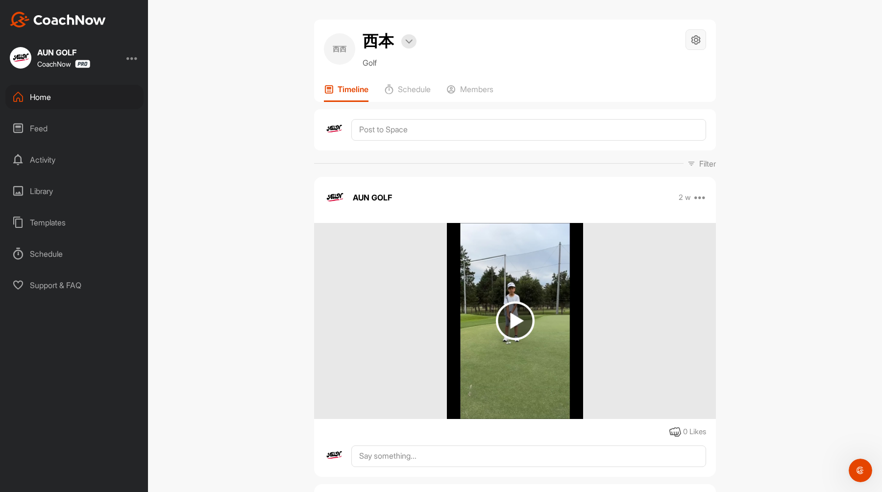
click at [692, 39] on icon at bounding box center [696, 39] width 11 height 11
click at [683, 65] on li "Space Settings" at bounding box center [667, 67] width 80 height 31
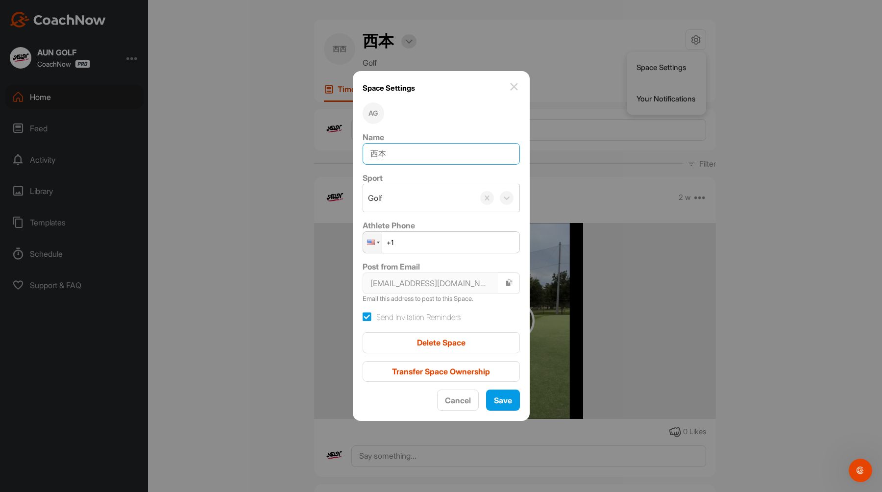
click at [440, 155] on input "西本" at bounding box center [441, 154] width 157 height 22
click at [512, 88] on img at bounding box center [514, 87] width 12 height 12
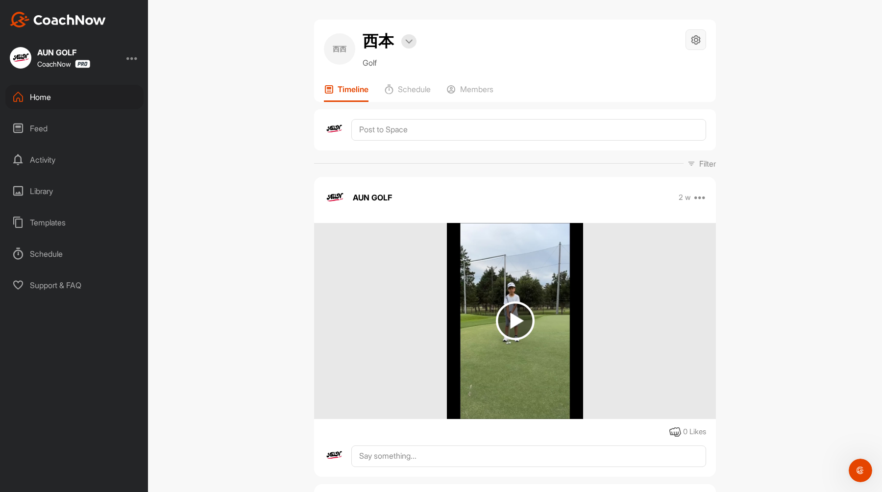
click at [688, 36] on div at bounding box center [696, 39] width 21 height 21
click at [282, 40] on div "西西 [PERSON_NAME] Bookings Golf Space Settings Your Notifications Timeline Sched…" at bounding box center [515, 246] width 734 height 492
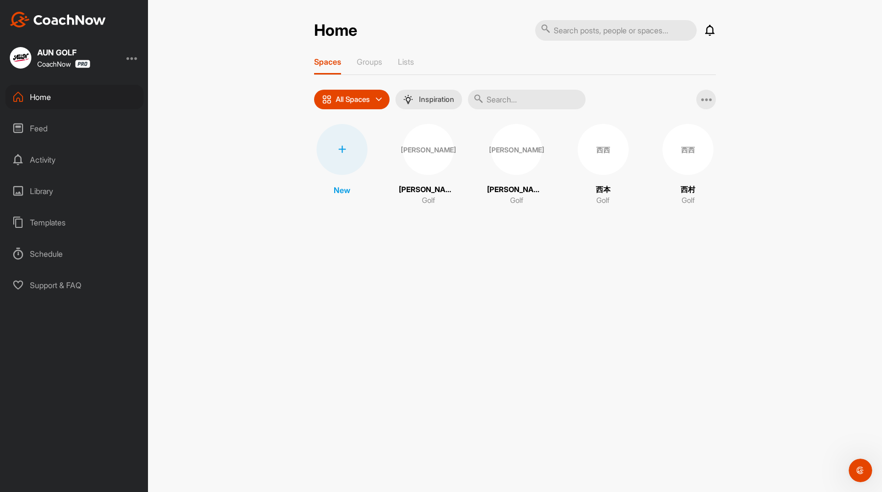
click at [452, 165] on span "[PERSON_NAME]" at bounding box center [428, 149] width 51 height 51
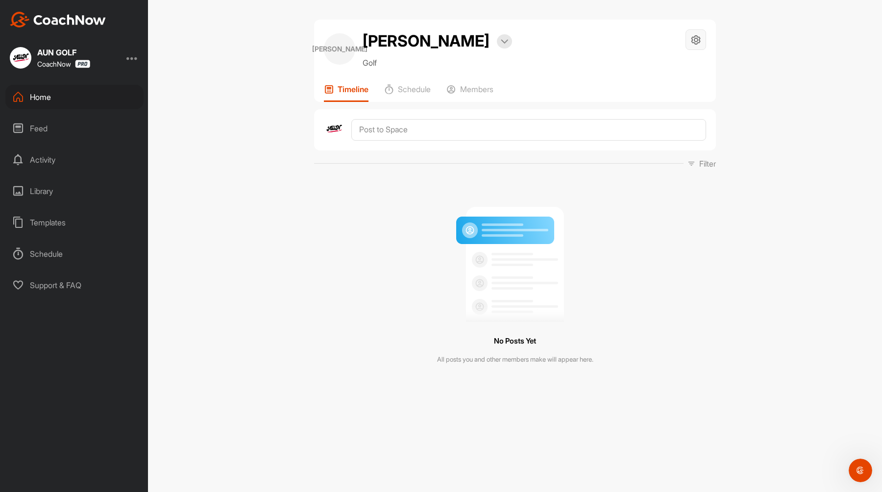
click at [697, 37] on icon at bounding box center [696, 39] width 11 height 11
click at [680, 73] on li "Space Settings" at bounding box center [667, 67] width 80 height 31
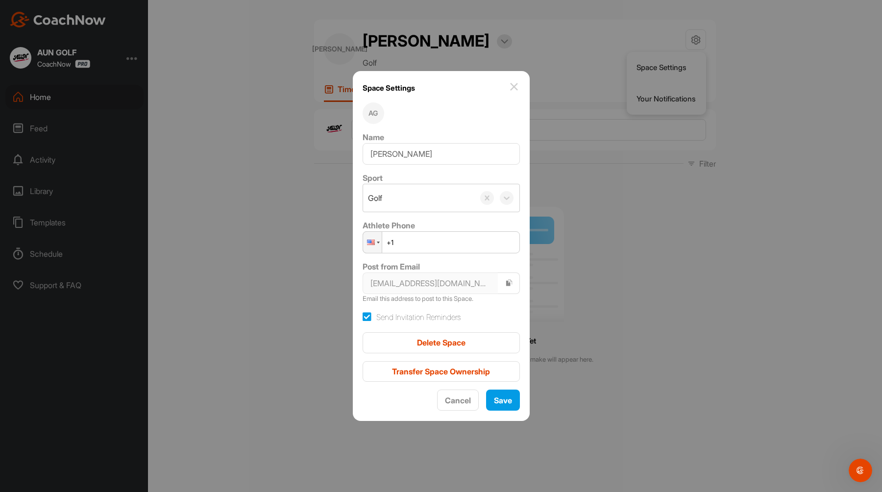
click at [378, 92] on h1 "Space Settings" at bounding box center [389, 88] width 52 height 14
click at [381, 118] on div "AG" at bounding box center [374, 113] width 22 height 22
click at [508, 89] on img at bounding box center [514, 87] width 12 height 12
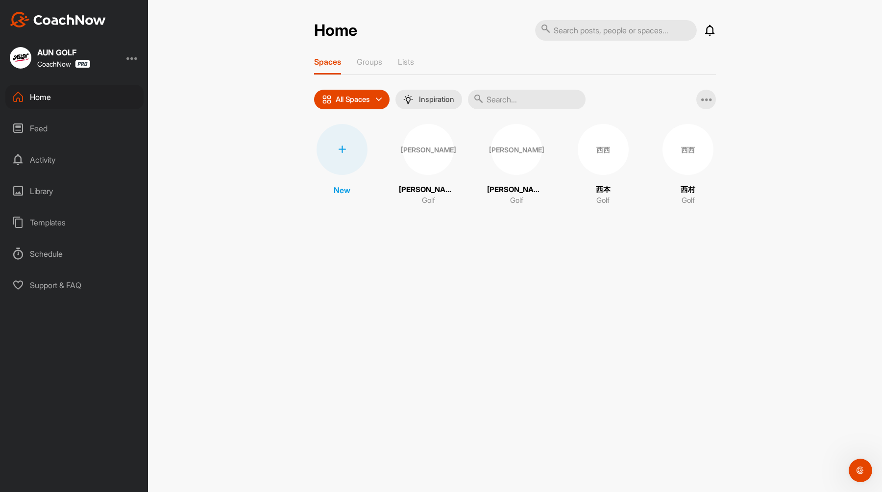
click at [519, 136] on div "[PERSON_NAME]" at bounding box center [516, 149] width 51 height 51
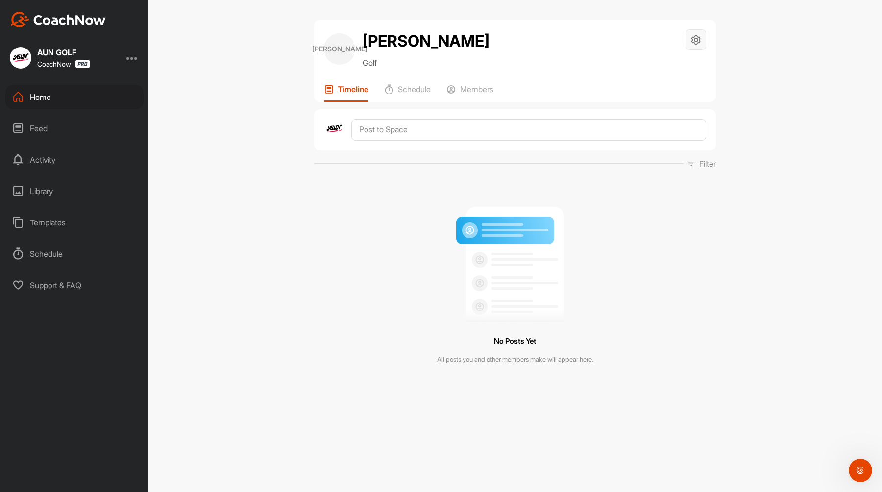
click at [700, 35] on icon at bounding box center [696, 39] width 11 height 11
click at [672, 71] on li "Space Settings" at bounding box center [667, 67] width 80 height 31
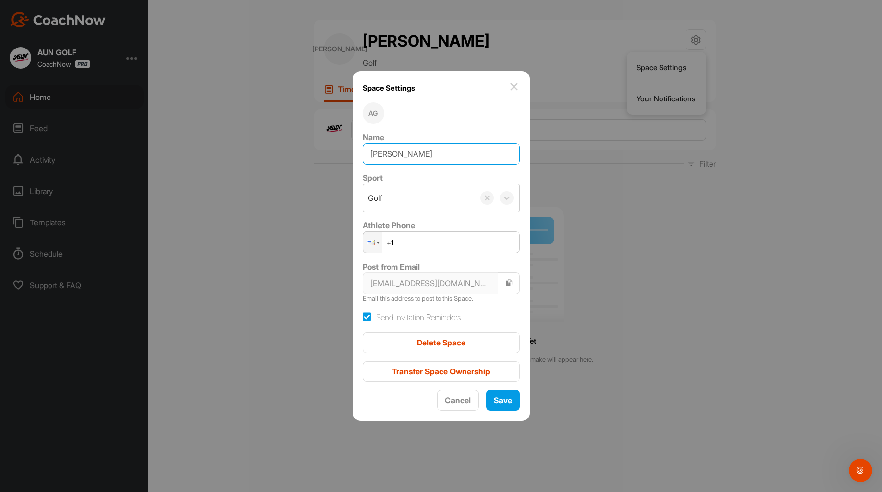
click at [460, 152] on input "[PERSON_NAME]" at bounding box center [441, 154] width 157 height 22
click at [510, 88] on img at bounding box center [514, 87] width 12 height 12
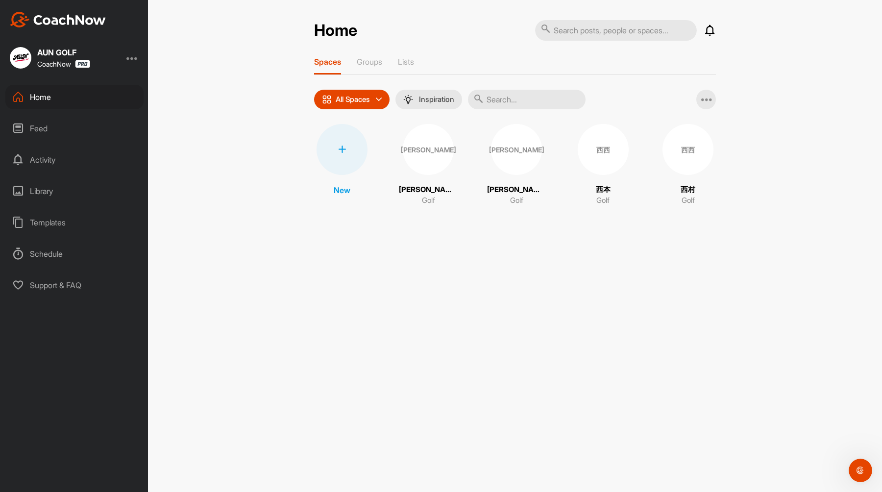
click at [353, 151] on div at bounding box center [342, 149] width 51 height 51
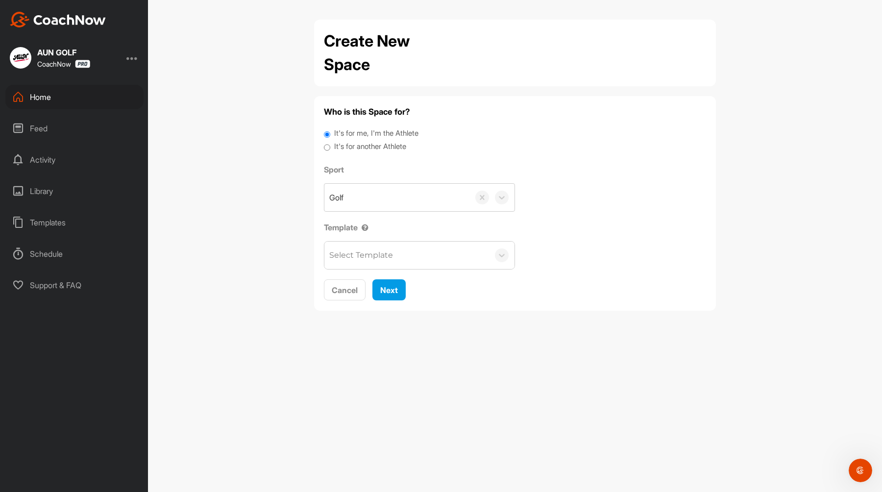
click at [368, 147] on label "It's for another Athlete" at bounding box center [370, 146] width 72 height 11
click at [330, 147] on input "It's for another Athlete" at bounding box center [327, 147] width 6 height 13
radio input "true"
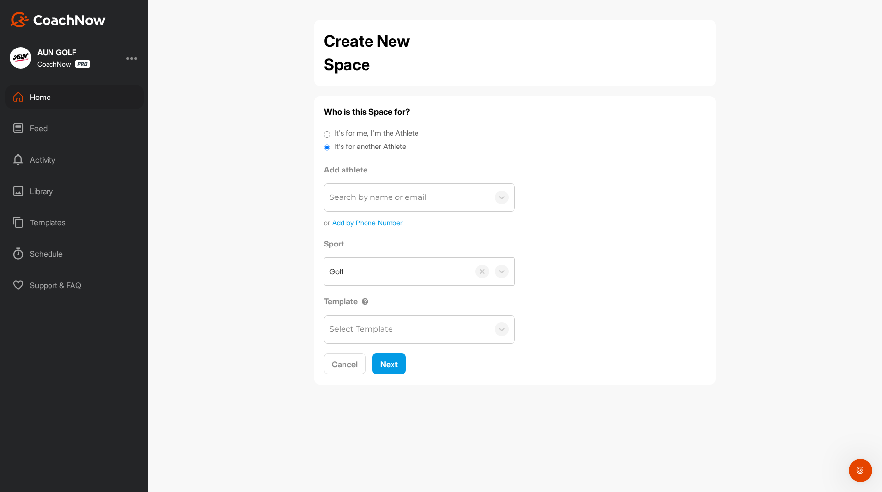
click at [415, 195] on div "Search by name or email" at bounding box center [377, 198] width 97 height 12
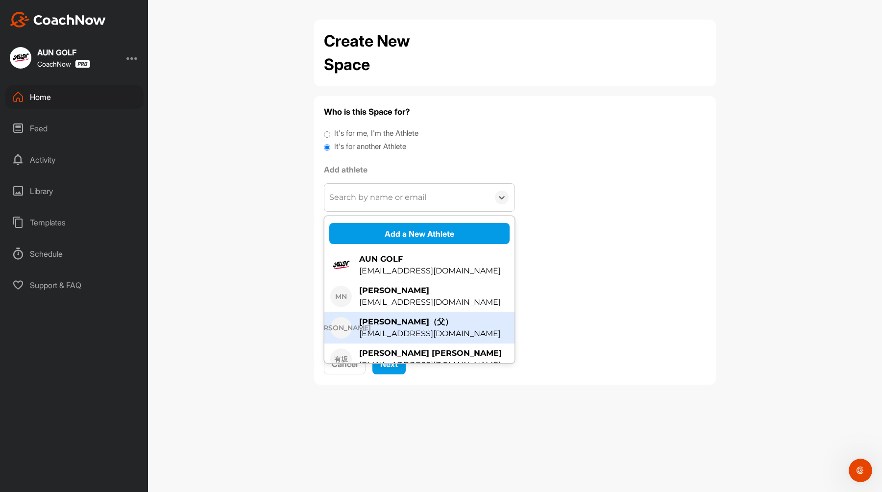
click at [601, 308] on div "Sport Golf Template Select Template" at bounding box center [515, 291] width 382 height 106
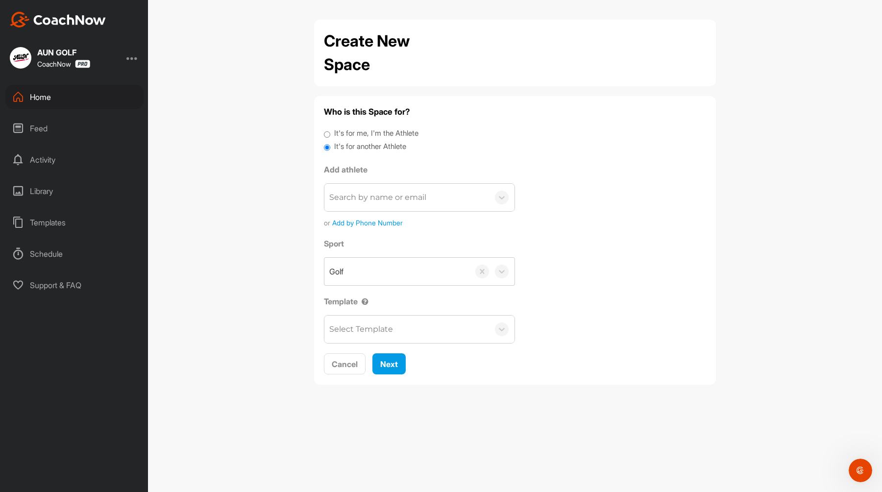
click at [435, 196] on div "Search by name or email" at bounding box center [406, 197] width 165 height 27
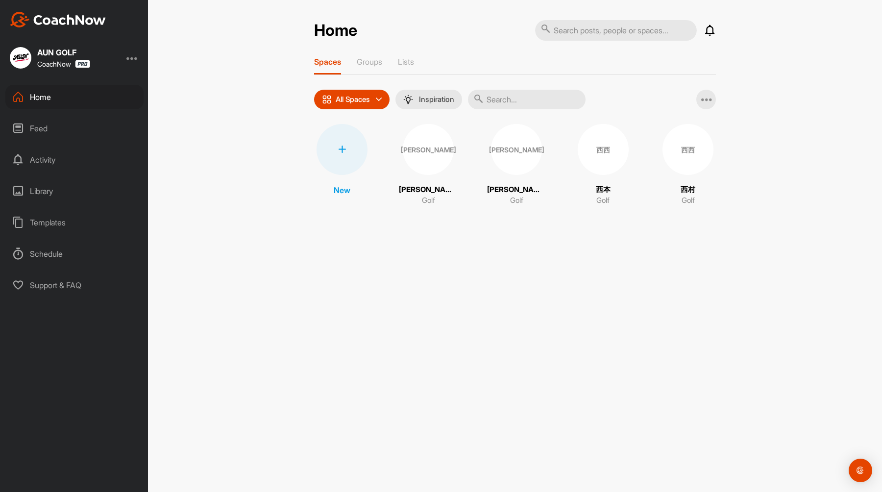
click at [342, 155] on div at bounding box center [342, 149] width 51 height 51
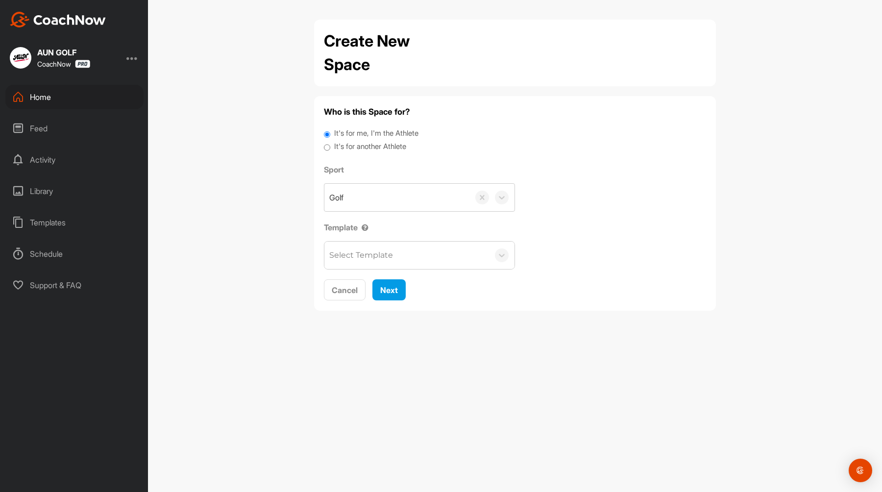
click at [364, 148] on label "It's for another Athlete" at bounding box center [370, 146] width 72 height 11
click at [330, 148] on input "It's for another Athlete" at bounding box center [327, 147] width 6 height 13
radio input "true"
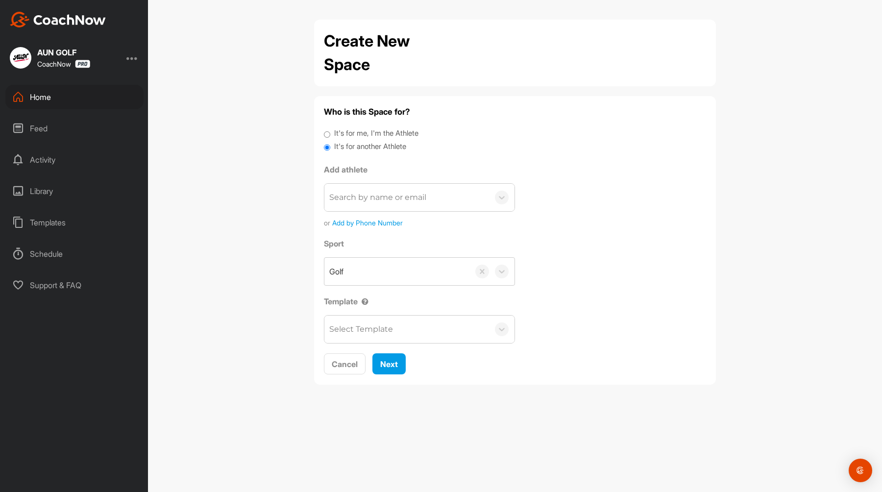
click at [376, 203] on div "Search by name or email" at bounding box center [377, 198] width 97 height 12
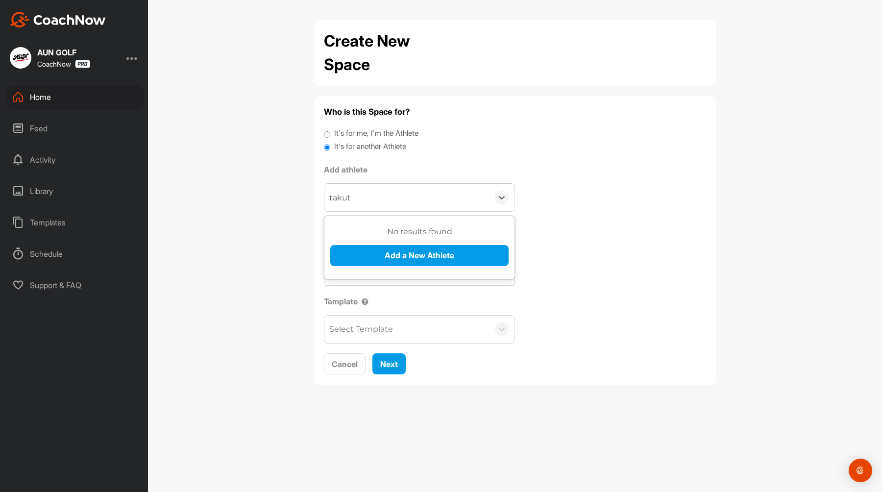
type input "takuto"
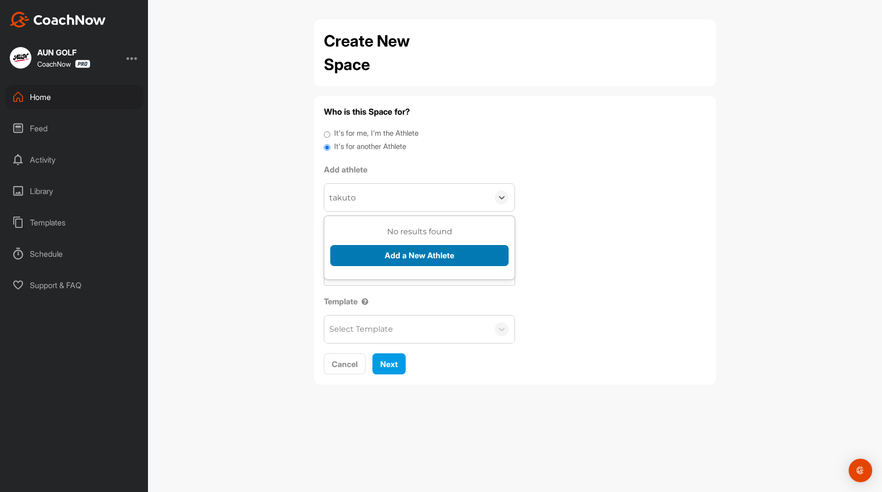
click at [413, 254] on button "Add a New Athlete" at bounding box center [419, 255] width 178 height 21
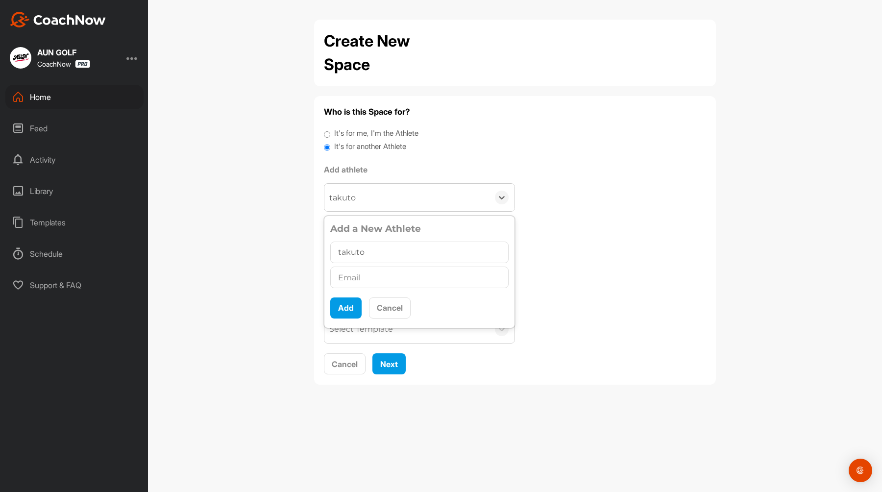
drag, startPoint x: 398, startPoint y: 252, endPoint x: 297, endPoint y: 252, distance: 101.5
click at [297, 252] on div "Create New Space Who is this Space for? It's for me, I'm the Athlete It's for a…" at bounding box center [515, 246] width 734 height 492
type input "坂本　拓人"
click at [348, 276] on input "text" at bounding box center [419, 278] width 178 height 22
type input "takuto.saakmoto@gmail.com"
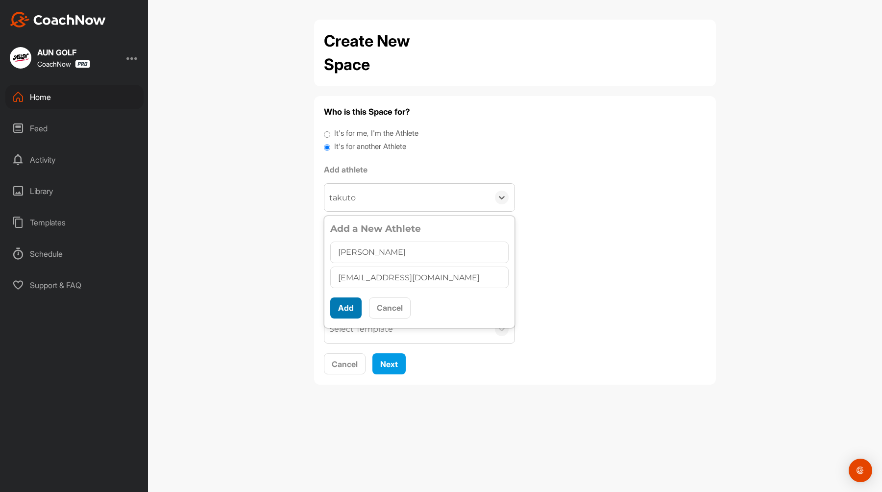
scroll to position [5, 0]
click at [346, 315] on button "Add" at bounding box center [345, 308] width 31 height 21
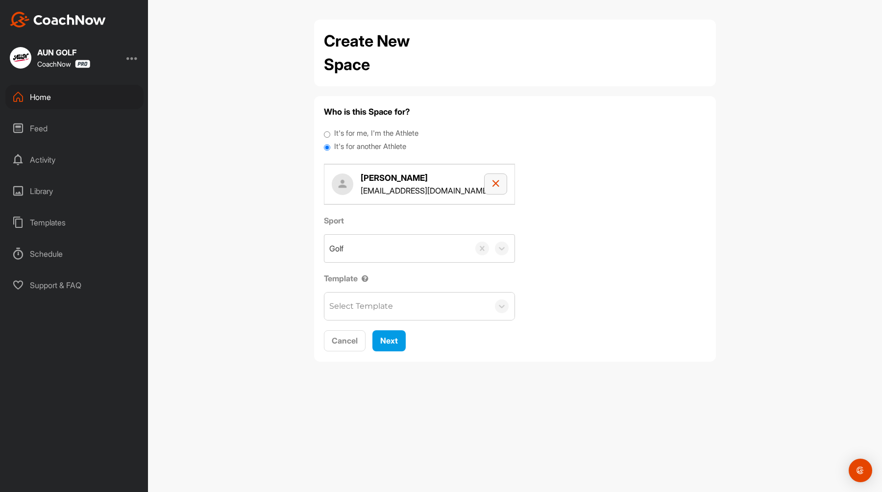
click at [490, 186] on button "button" at bounding box center [495, 184] width 23 height 21
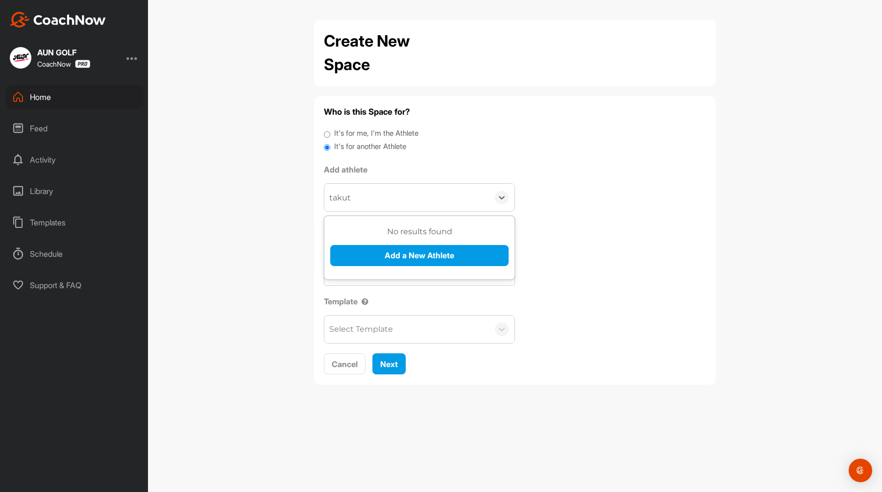
type input "takuto"
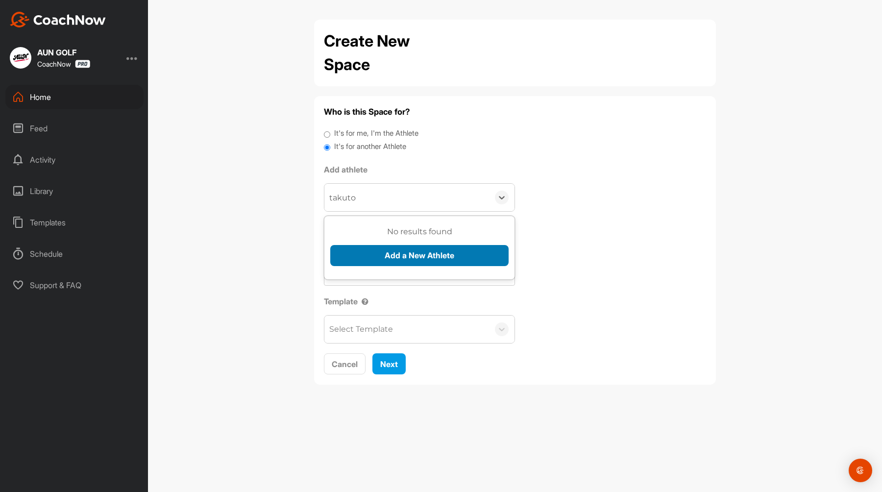
click at [447, 255] on button "Add a New Athlete" at bounding box center [419, 255] width 178 height 21
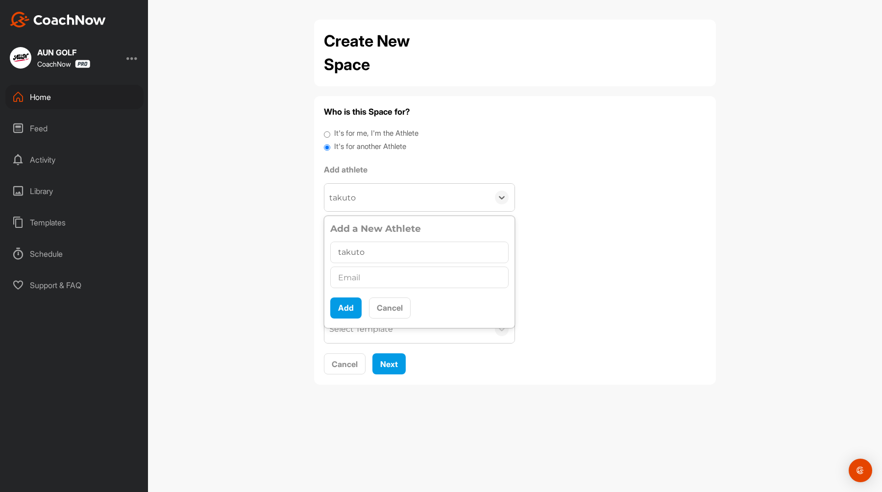
drag, startPoint x: 387, startPoint y: 255, endPoint x: 302, endPoint y: 249, distance: 84.5
click at [302, 249] on div "Create New Space Who is this Space for? It's for me, I'm the Athlete It's for a…" at bounding box center [515, 246] width 734 height 492
type input "s"
type input "坂本　拓人"
type input "takuto.sakamoto@gmail.com"
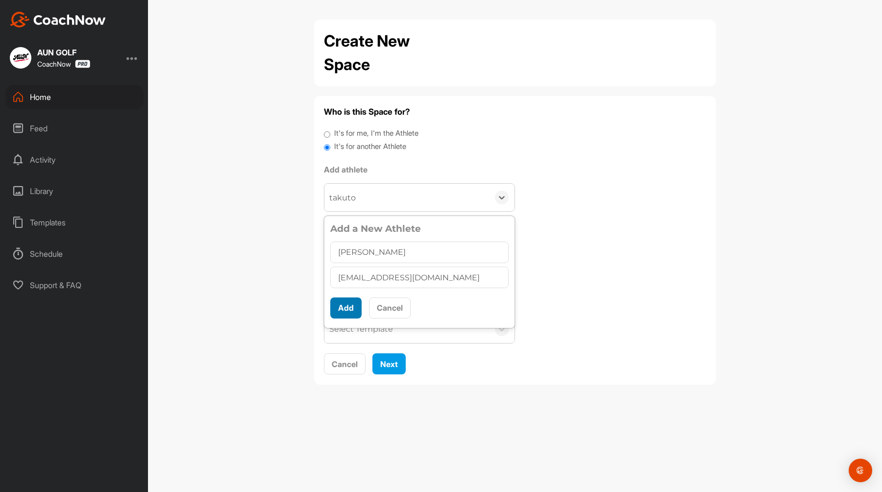
click at [352, 310] on button "Add" at bounding box center [345, 308] width 31 height 21
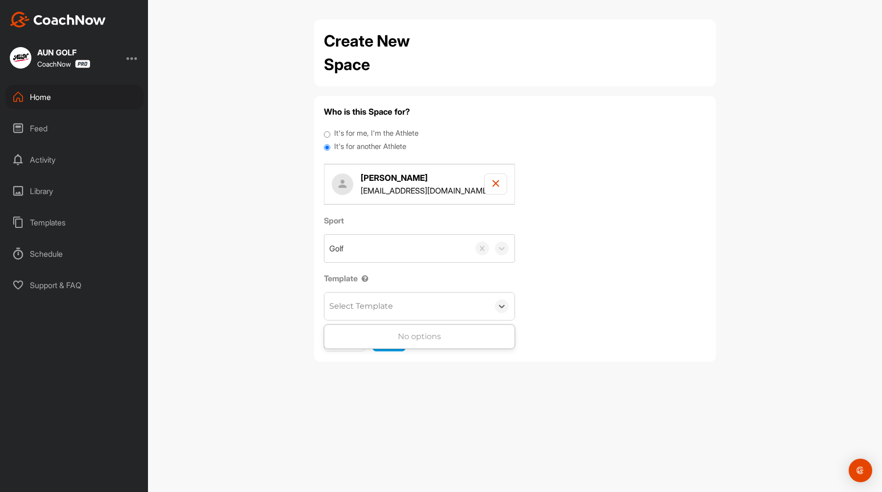
click at [435, 300] on div "Select Template" at bounding box center [406, 306] width 165 height 27
click at [598, 298] on div "Sport Golf Template Select Template" at bounding box center [515, 268] width 382 height 106
click at [393, 344] on span "Next" at bounding box center [389, 341] width 18 height 10
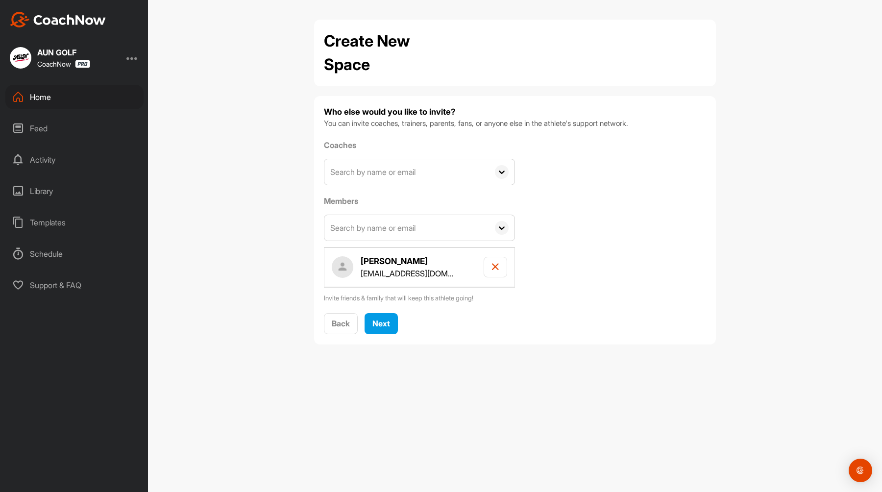
click at [496, 171] on icon at bounding box center [502, 172] width 14 height 14
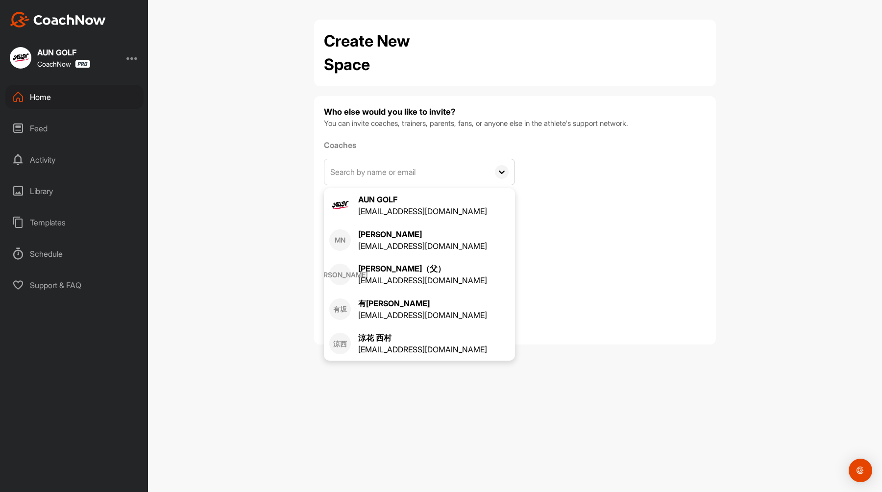
click at [582, 147] on div "Coaches AUN GOLF contact@aun-golf.com MN Masato Nishimoto n.masato025@gmail.com…" at bounding box center [515, 221] width 382 height 164
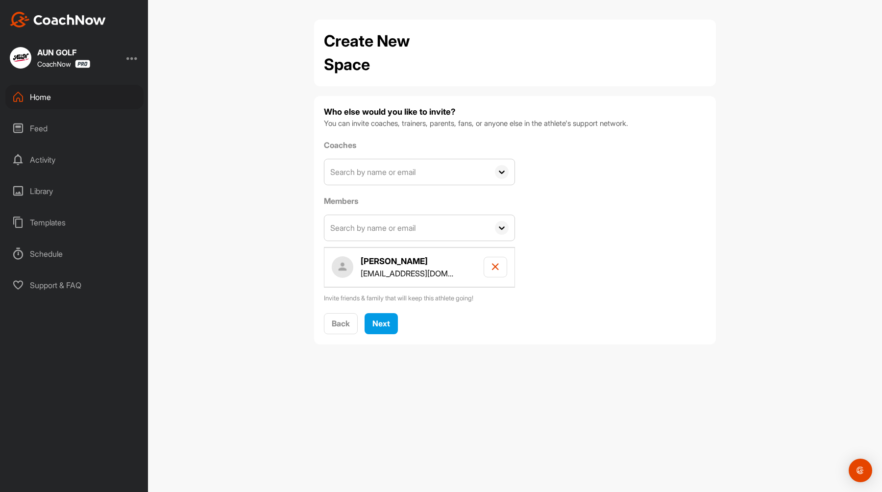
click at [500, 172] on icon at bounding box center [502, 172] width 6 height 3
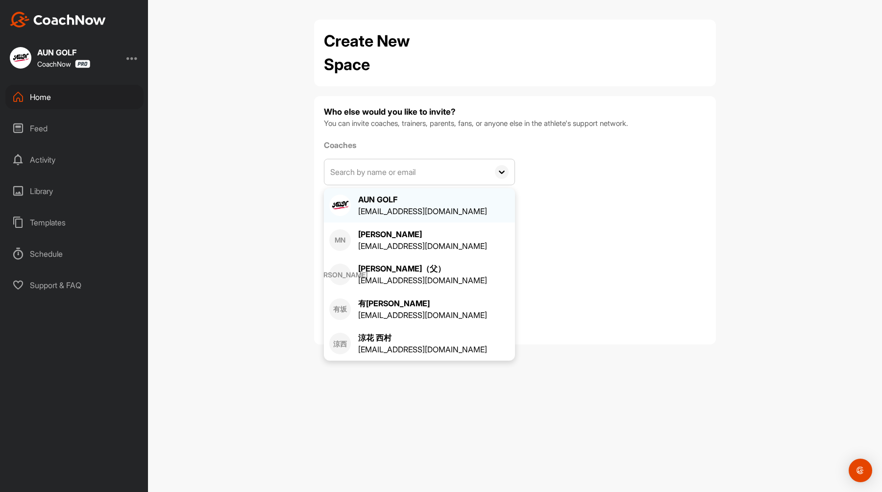
click at [486, 214] on div "AUN GOLF [EMAIL_ADDRESS][DOMAIN_NAME]" at bounding box center [419, 206] width 180 height 24
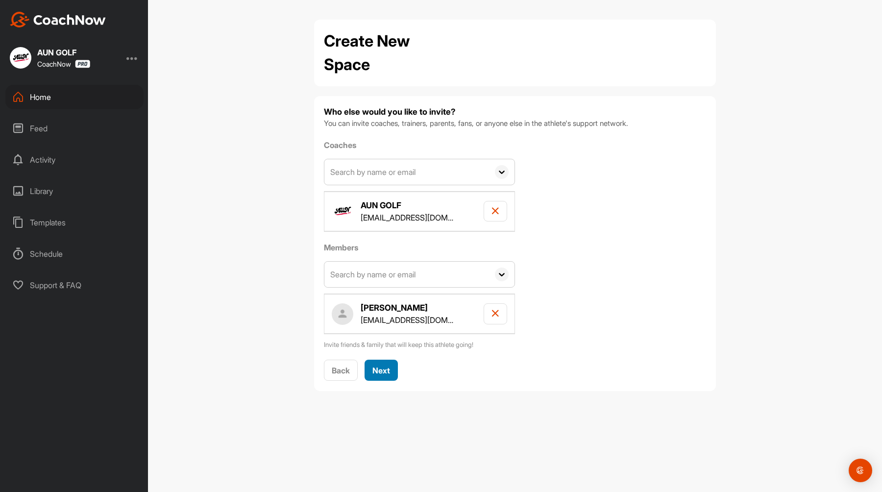
click at [385, 371] on span "Next" at bounding box center [382, 371] width 18 height 10
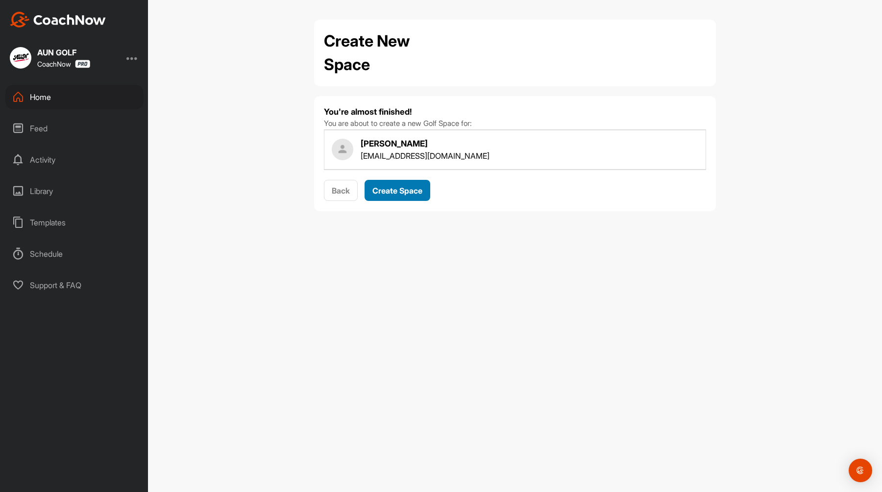
click at [416, 198] on button "Create Space" at bounding box center [398, 190] width 66 height 21
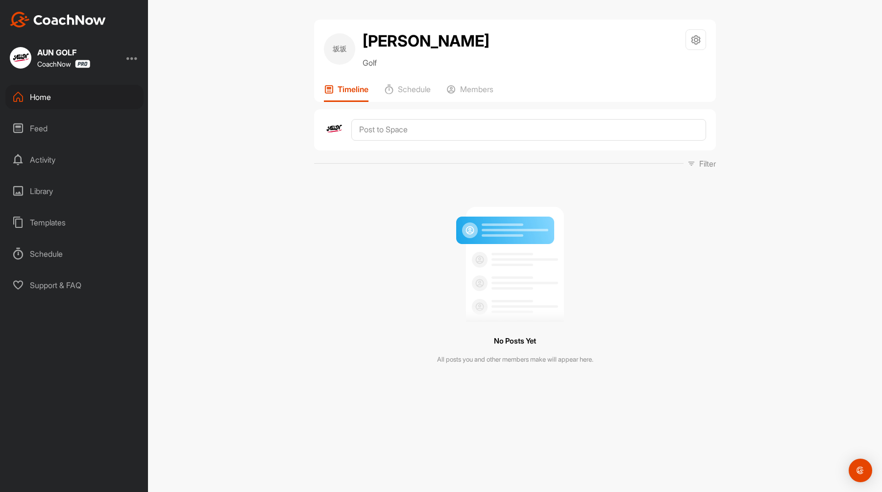
click at [49, 98] on div "Home" at bounding box center [74, 97] width 138 height 25
